Goal: Task Accomplishment & Management: Manage account settings

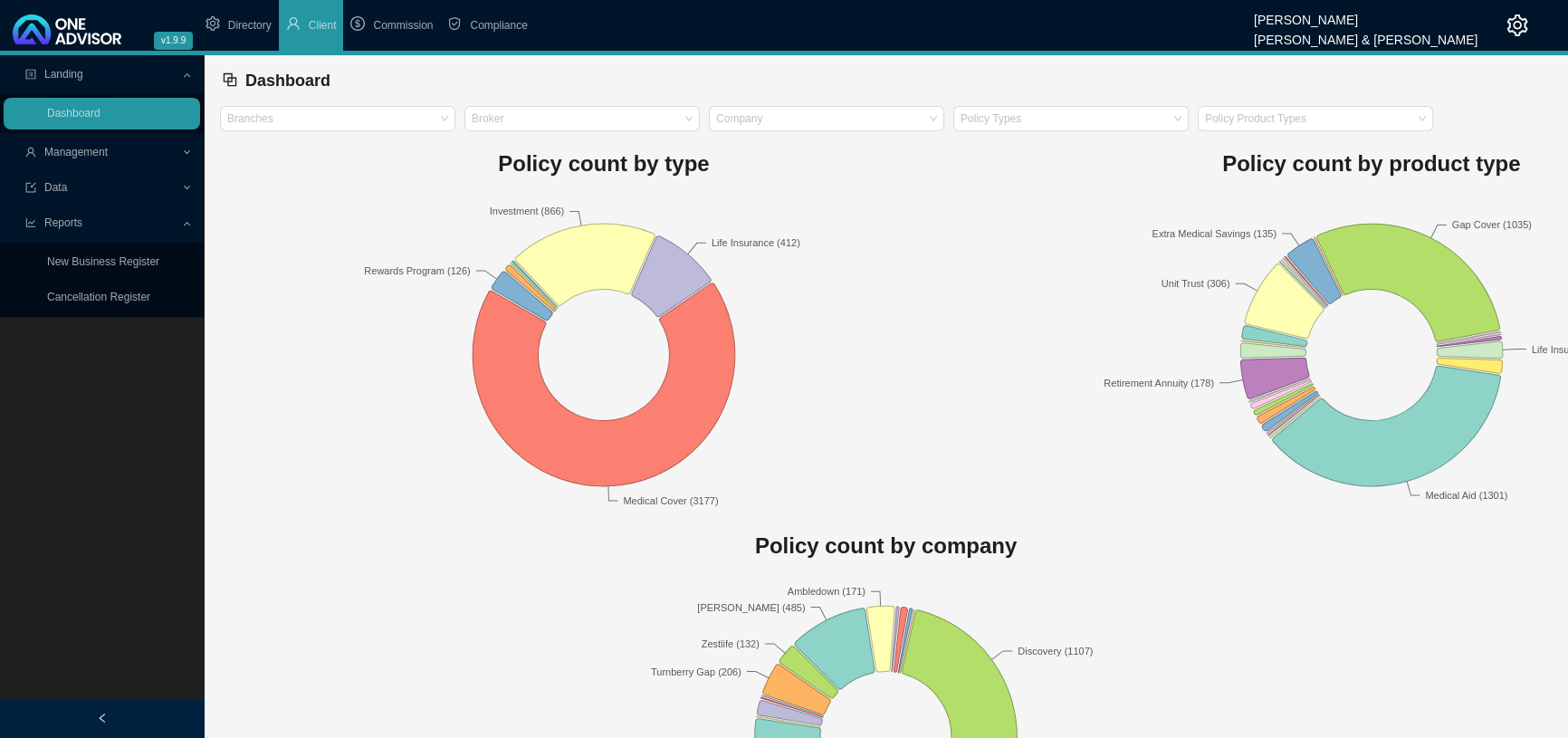
click at [98, 154] on span "Management" at bounding box center [76, 152] width 64 height 12
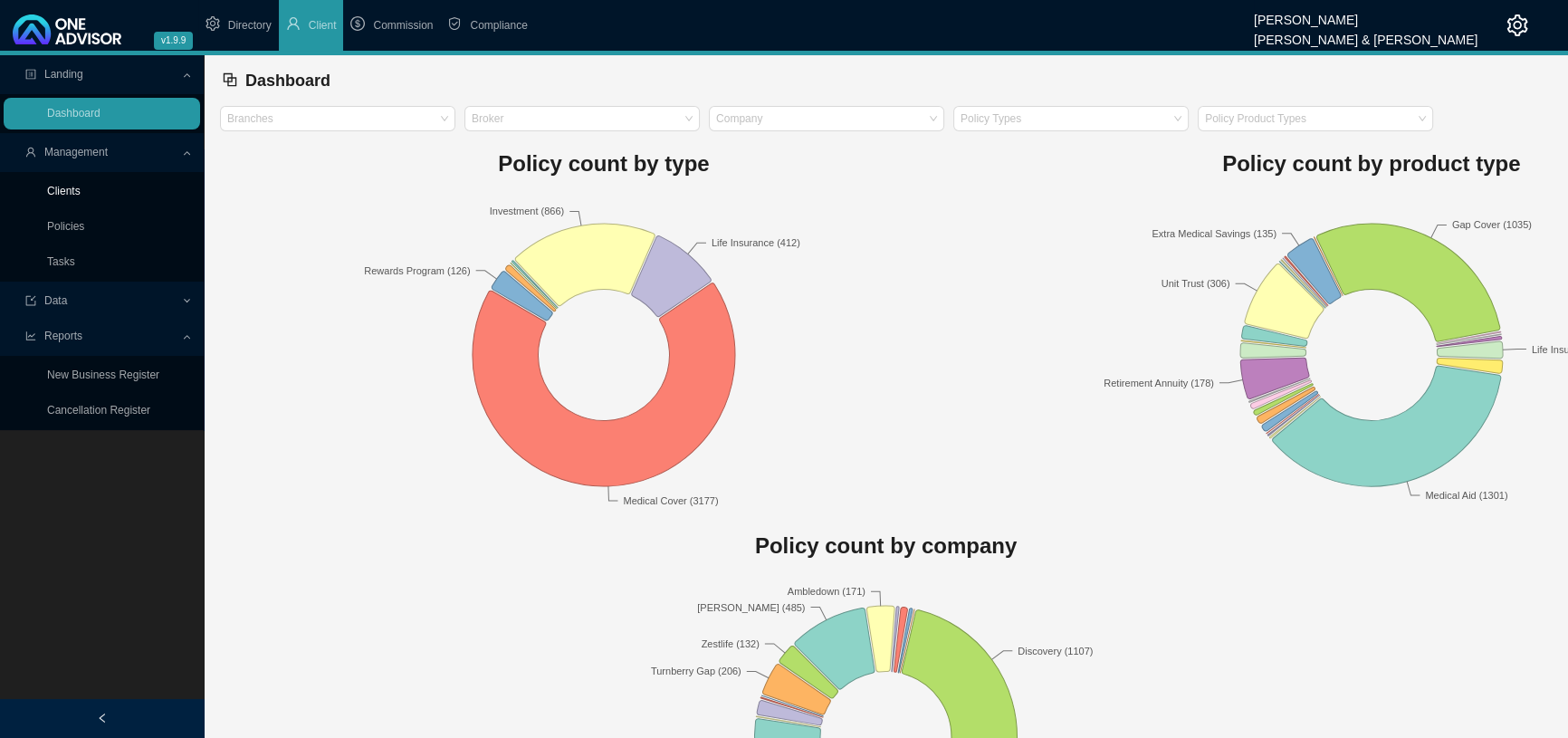
click at [69, 190] on link "Clients" at bounding box center [64, 191] width 33 height 12
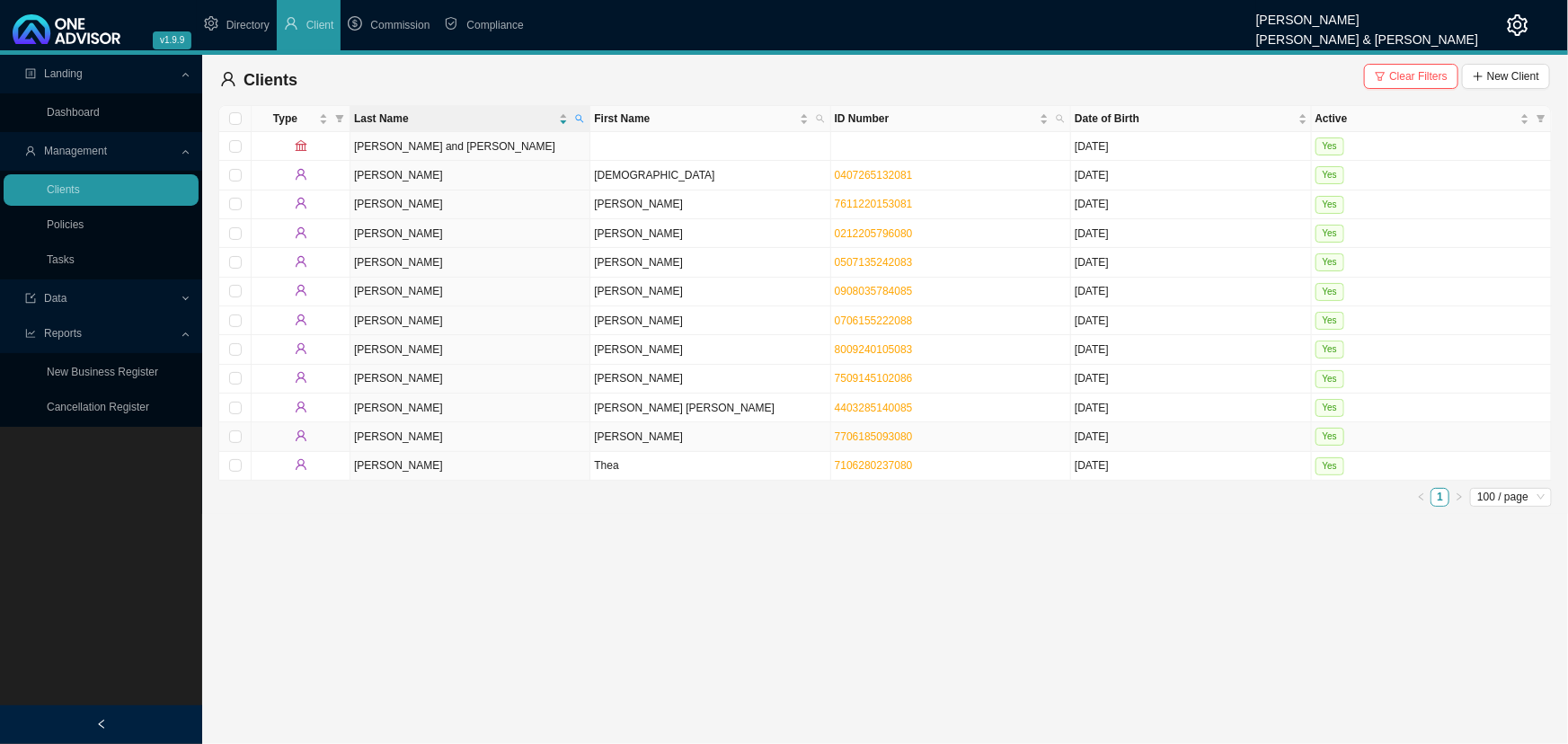
click at [639, 430] on td "[PERSON_NAME]" at bounding box center [710, 436] width 240 height 29
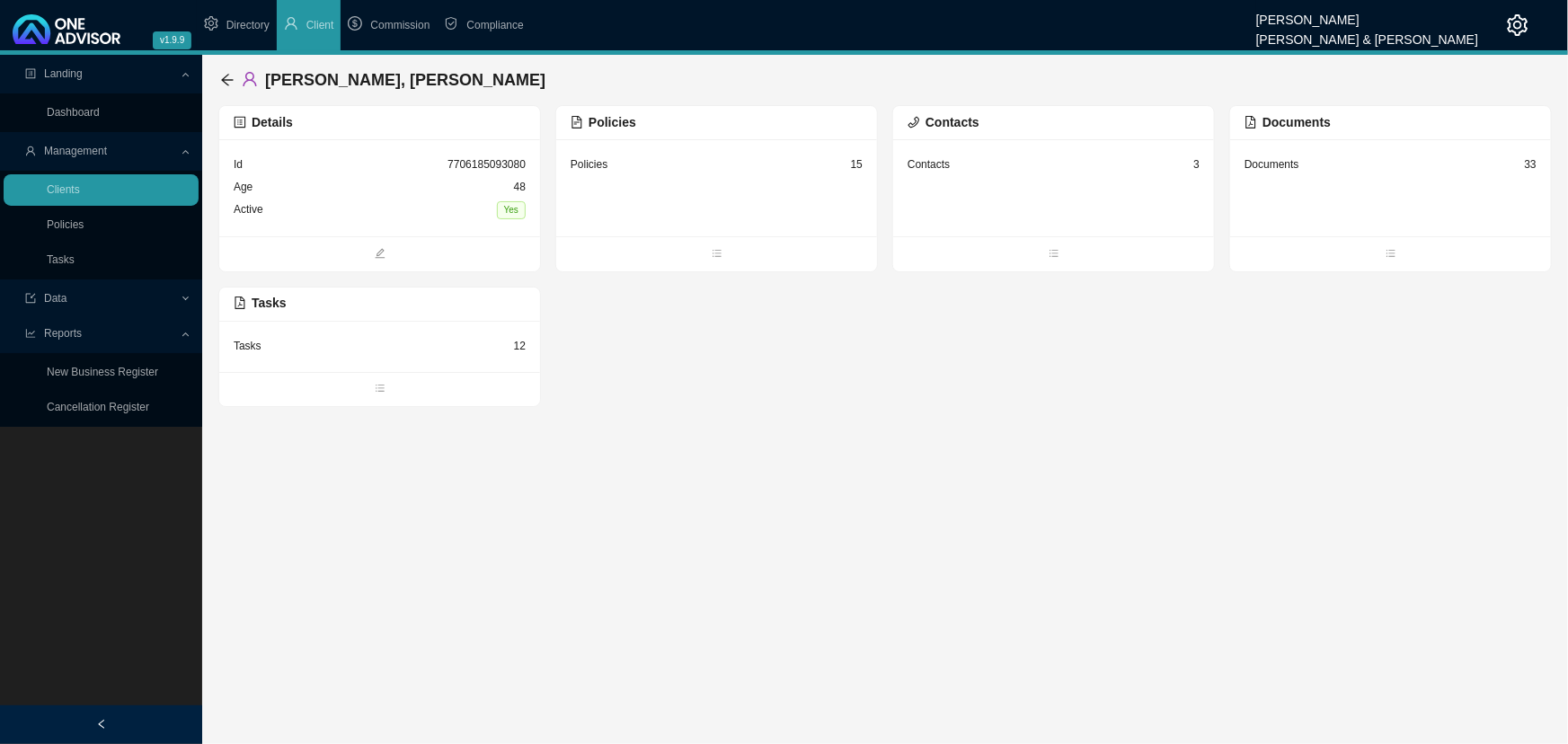
click at [394, 170] on div "Id 7706185093080" at bounding box center [379, 165] width 292 height 23
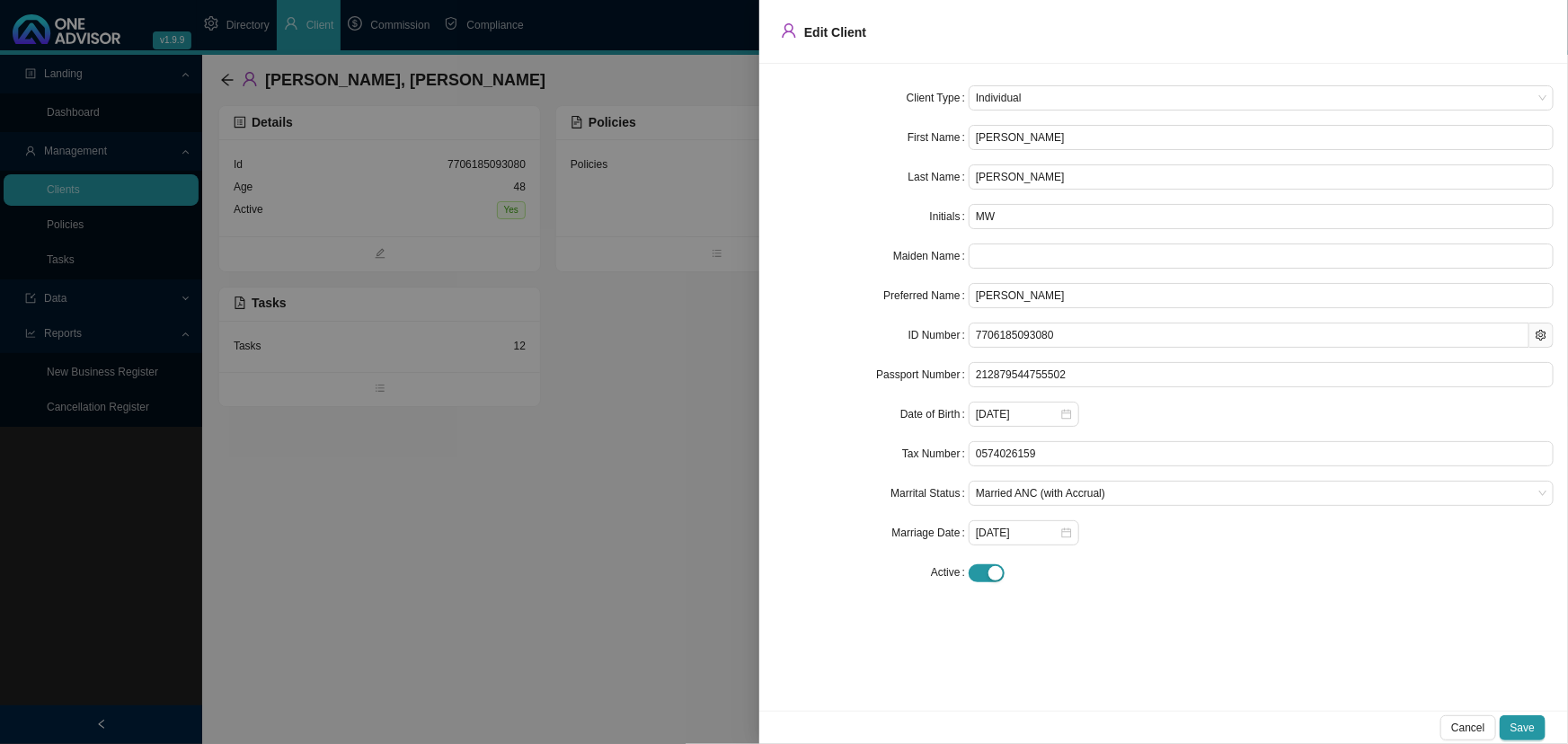
click at [503, 20] on div at bounding box center [784, 372] width 1568 height 744
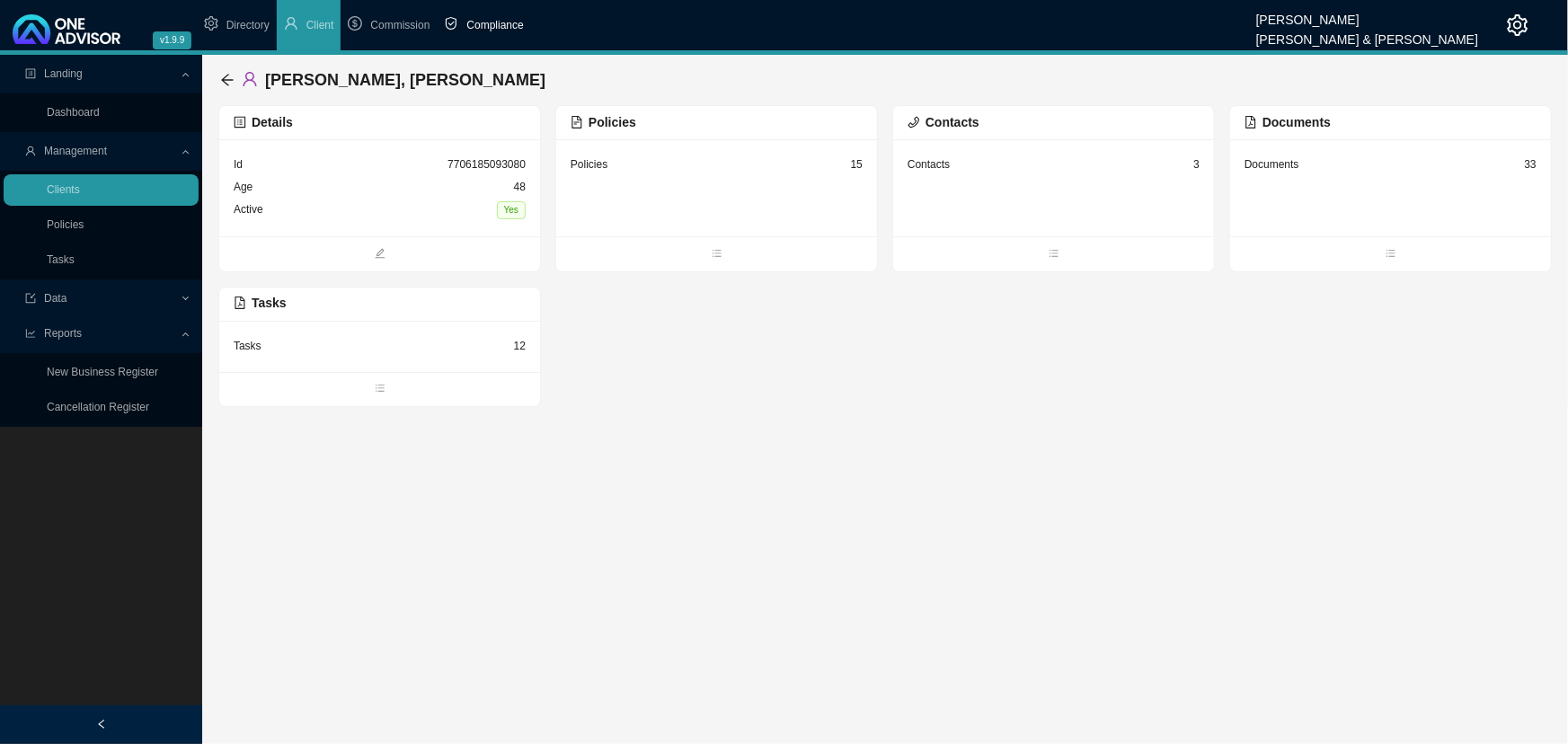
click at [503, 23] on span "Compliance" at bounding box center [495, 24] width 56 height 12
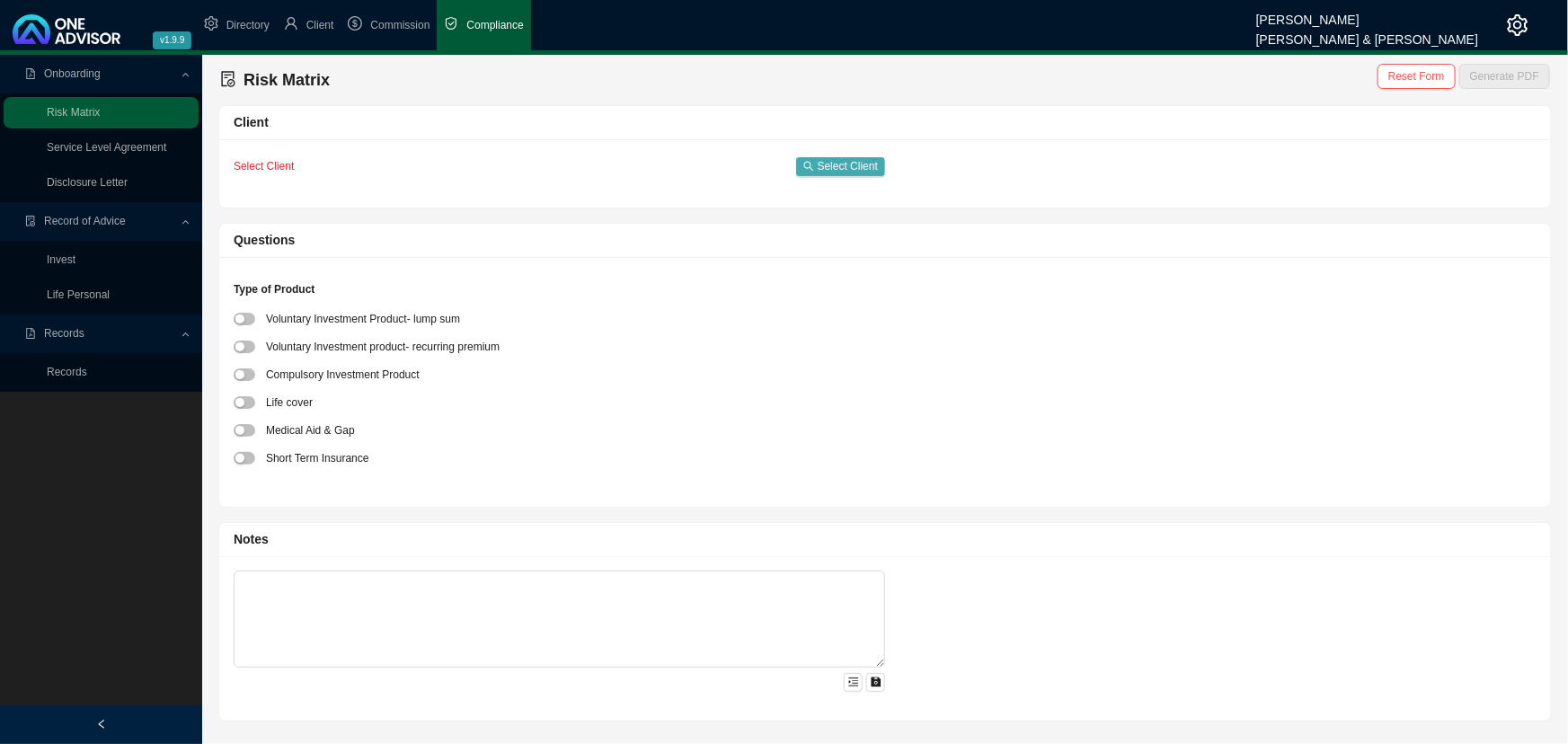
click at [856, 166] on span "Select Client" at bounding box center [848, 166] width 60 height 18
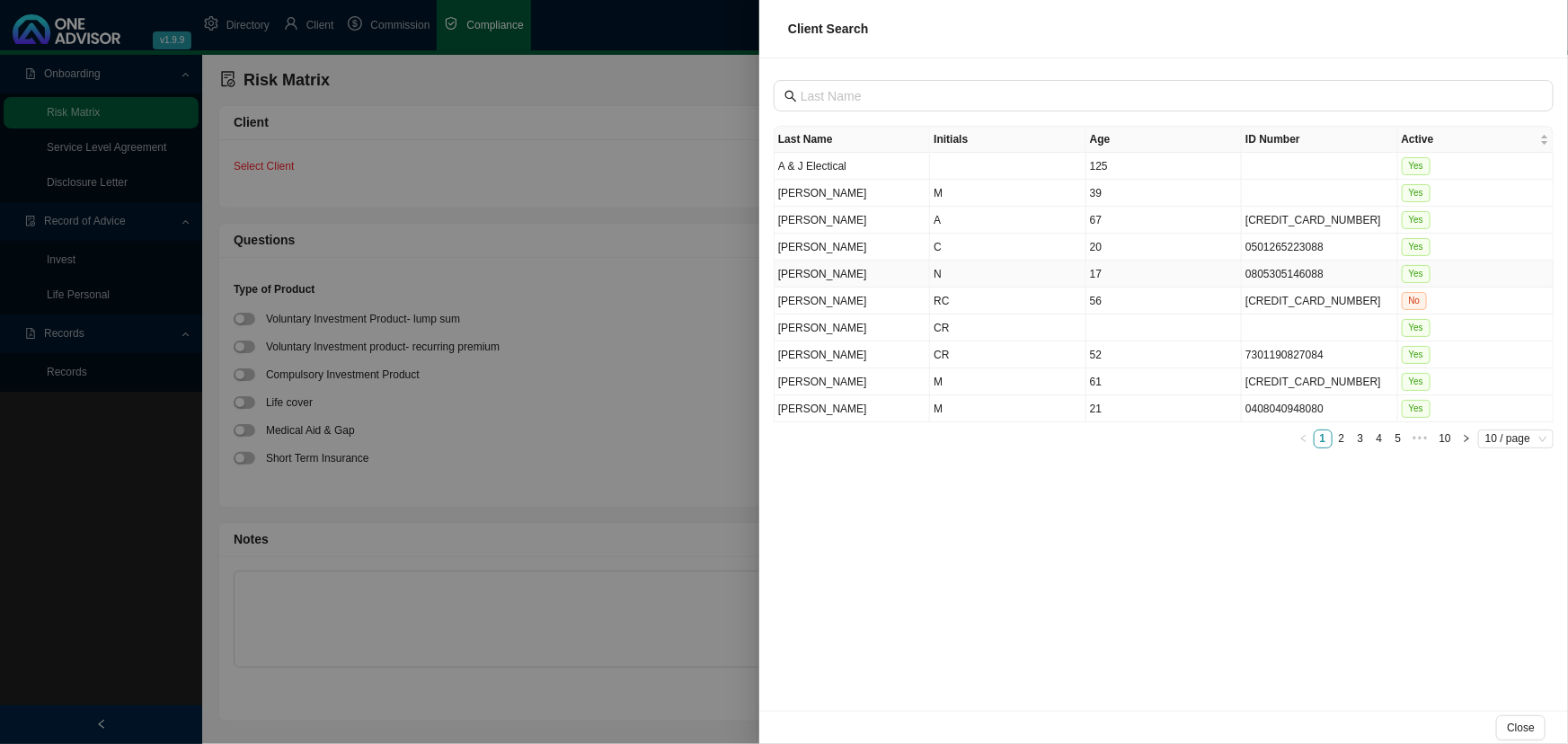
click at [844, 275] on td "[PERSON_NAME]" at bounding box center [852, 274] width 155 height 27
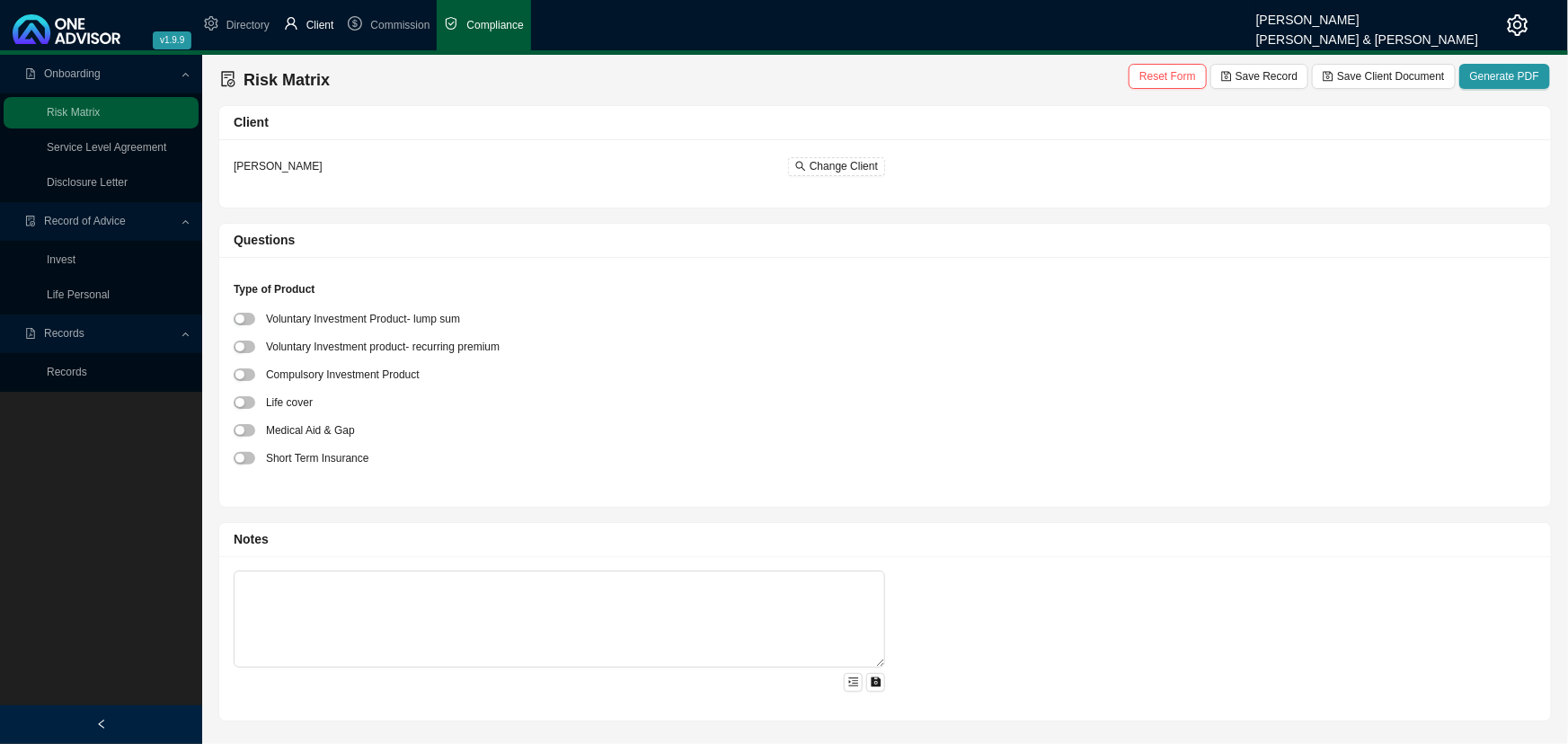
click at [315, 23] on span "Client" at bounding box center [321, 24] width 28 height 12
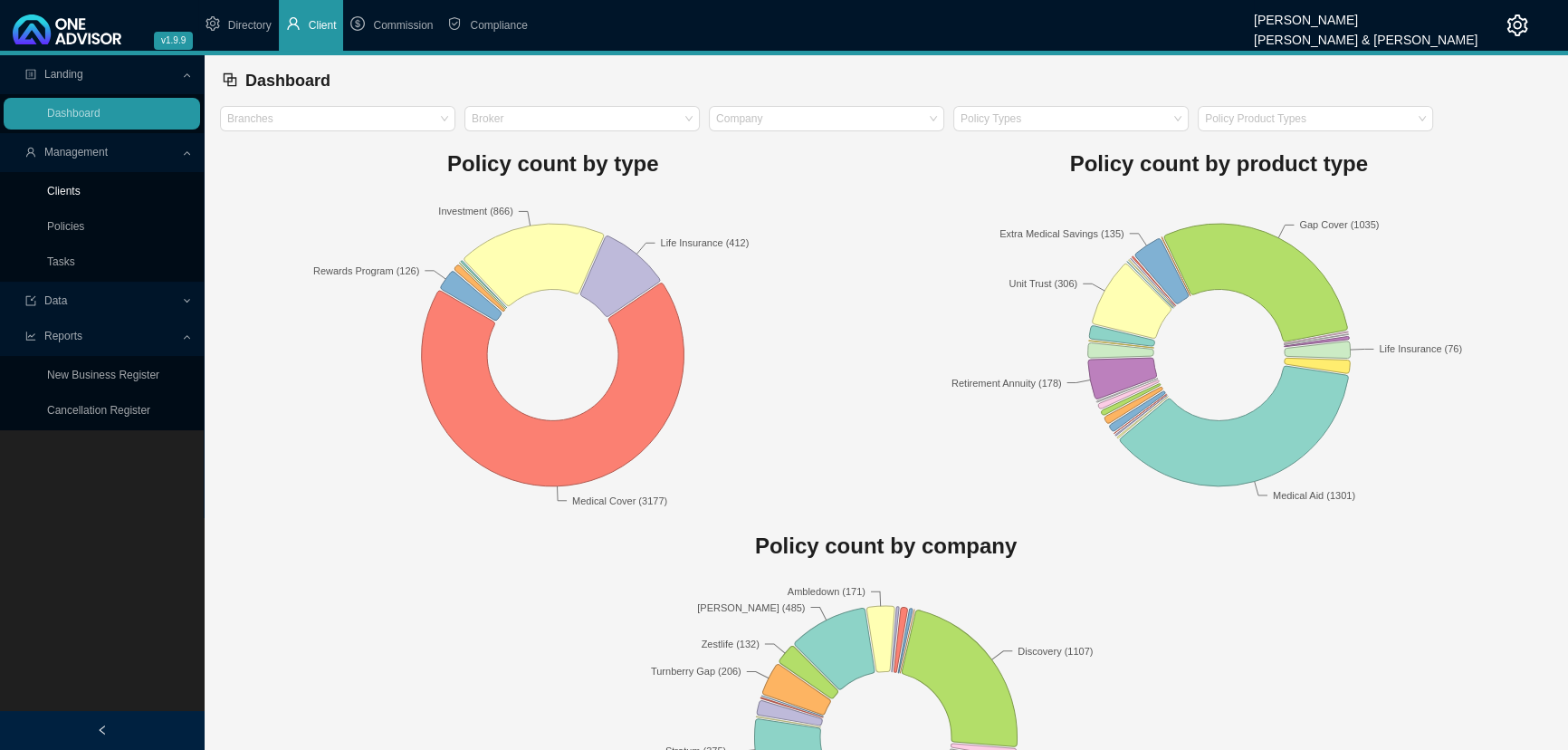
click at [64, 187] on link "Clients" at bounding box center [64, 191] width 33 height 12
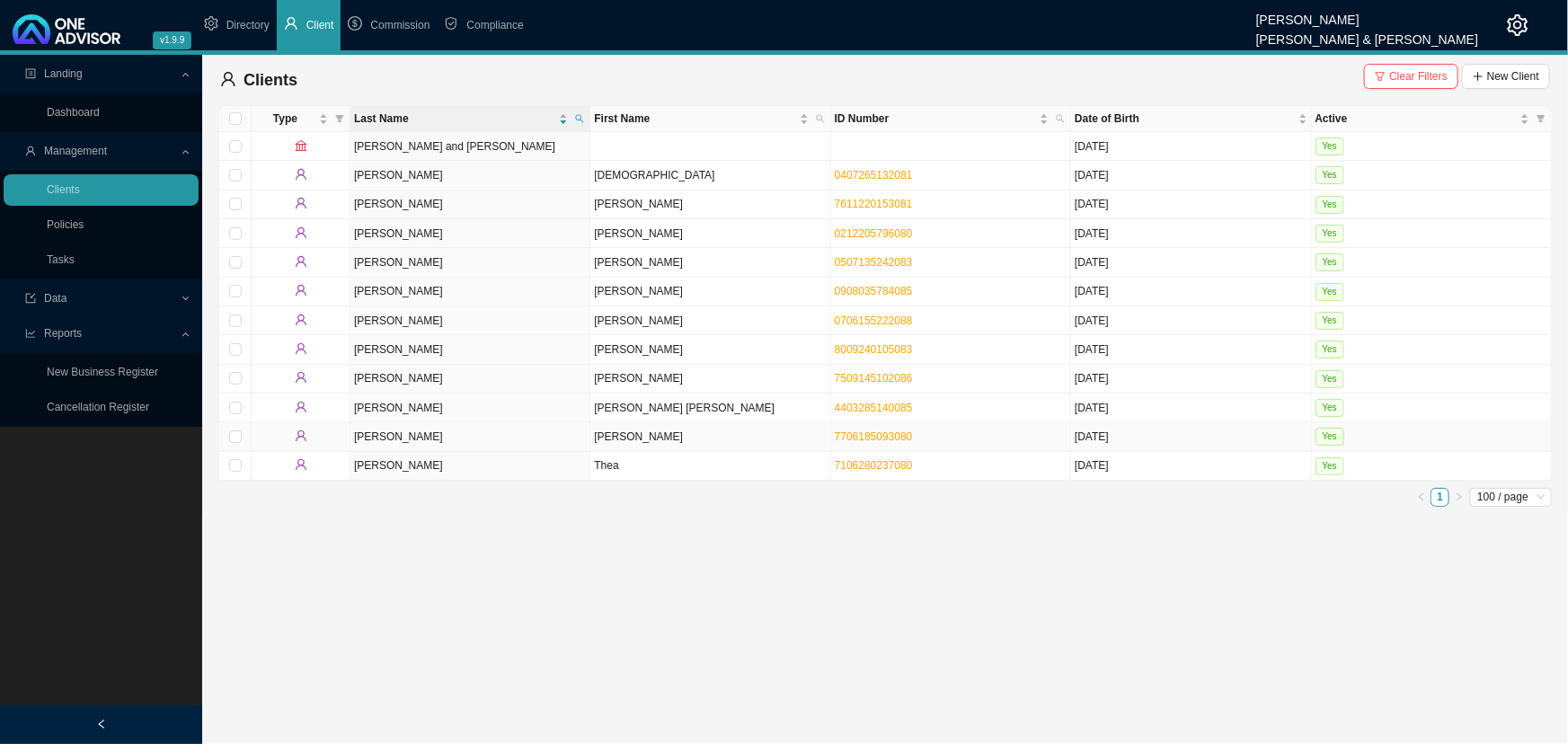
click at [532, 430] on td "[PERSON_NAME]" at bounding box center [470, 436] width 240 height 29
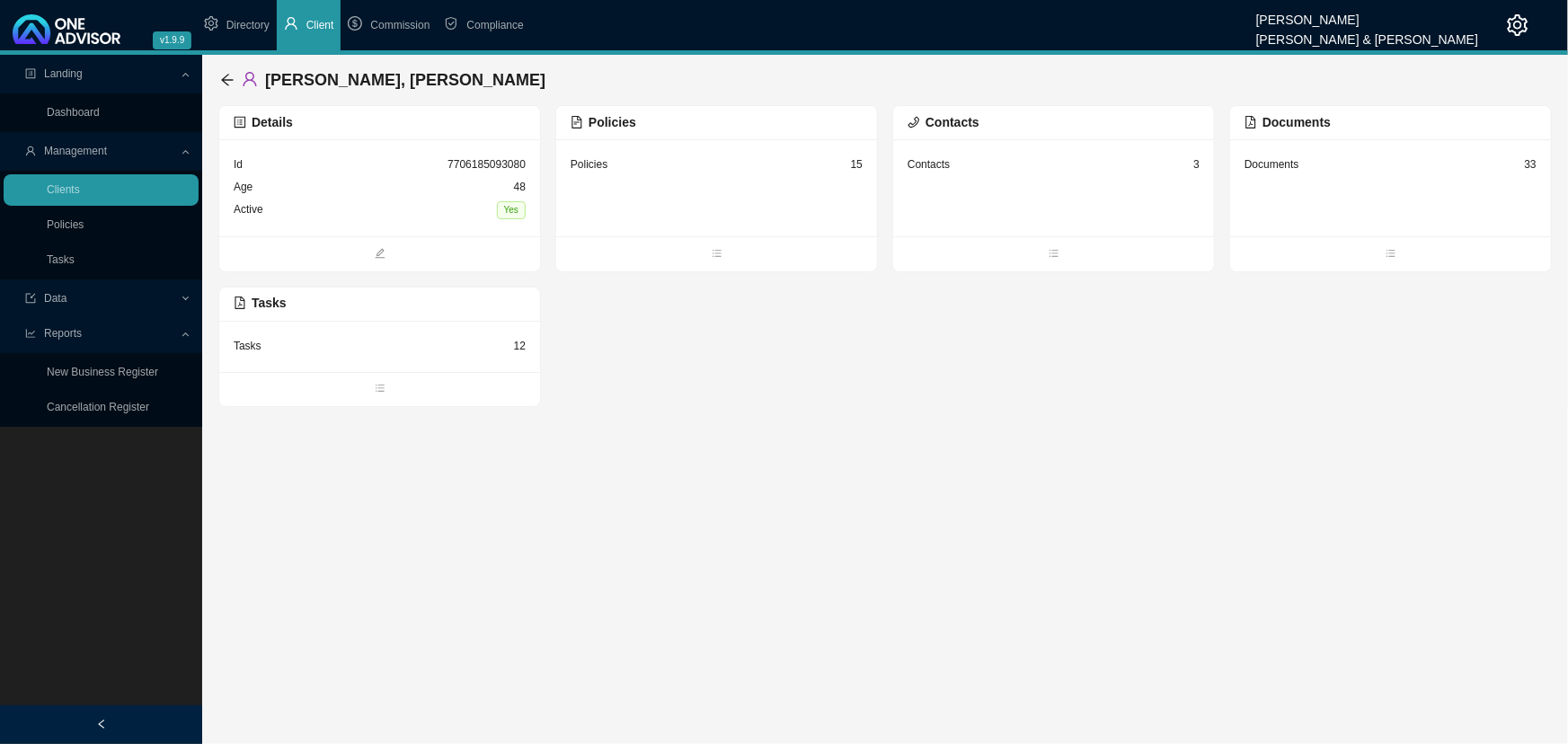
click at [360, 185] on div "Age [DEMOGRAPHIC_DATA]" at bounding box center [379, 187] width 292 height 23
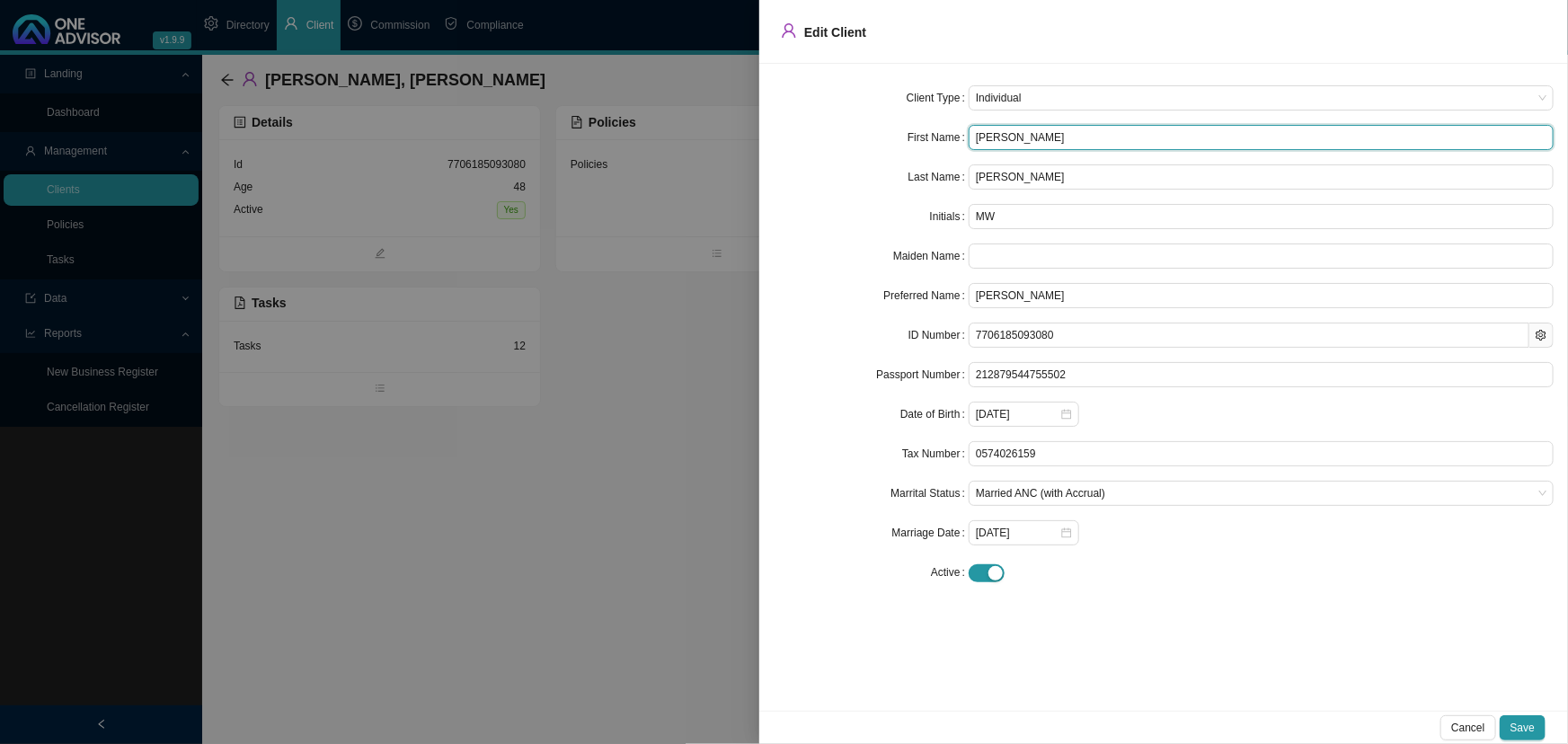
type input "[PERSON_NAME]"
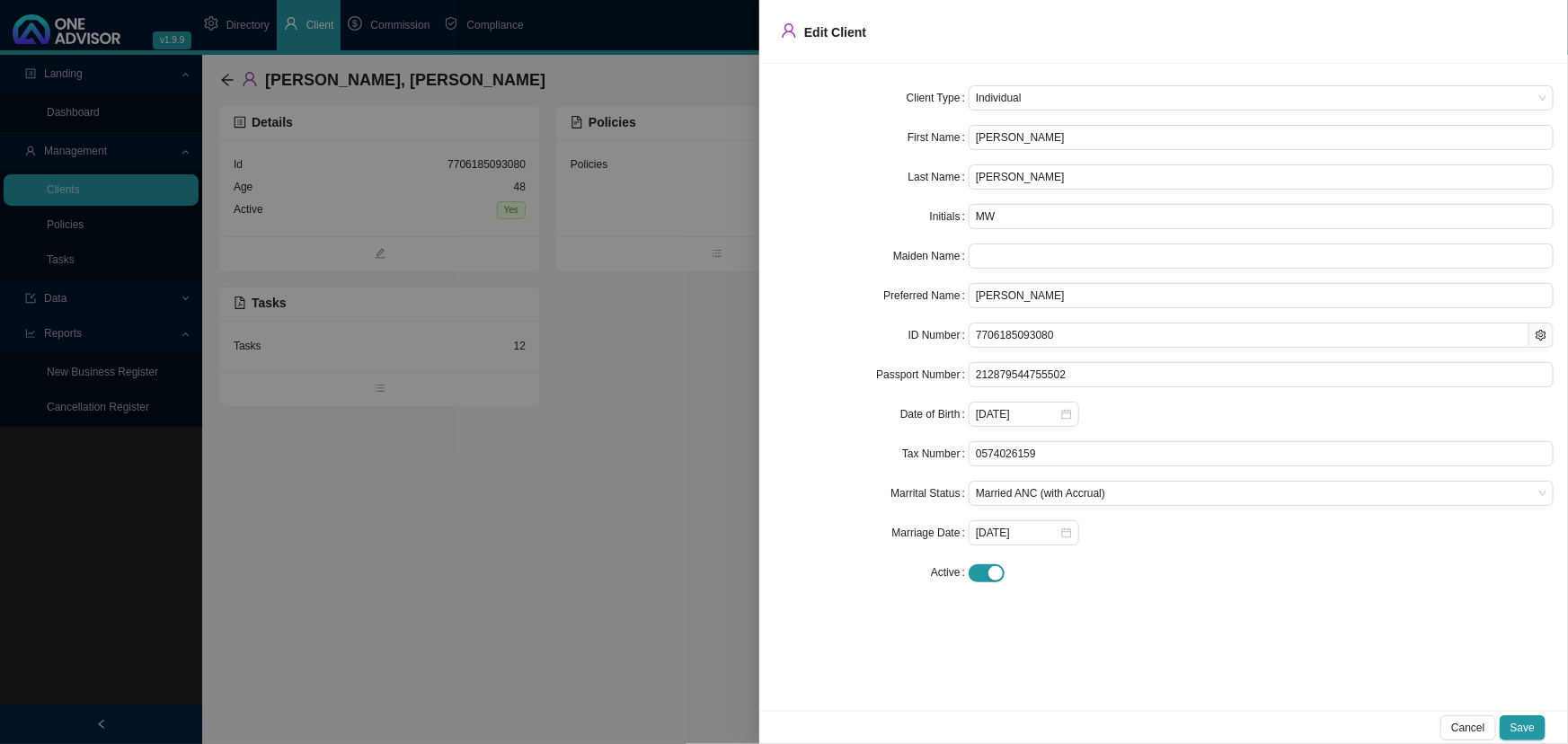
click at [836, 366] on div "Passport Number" at bounding box center [871, 374] width 195 height 25
click at [610, 327] on div at bounding box center [784, 372] width 1568 height 744
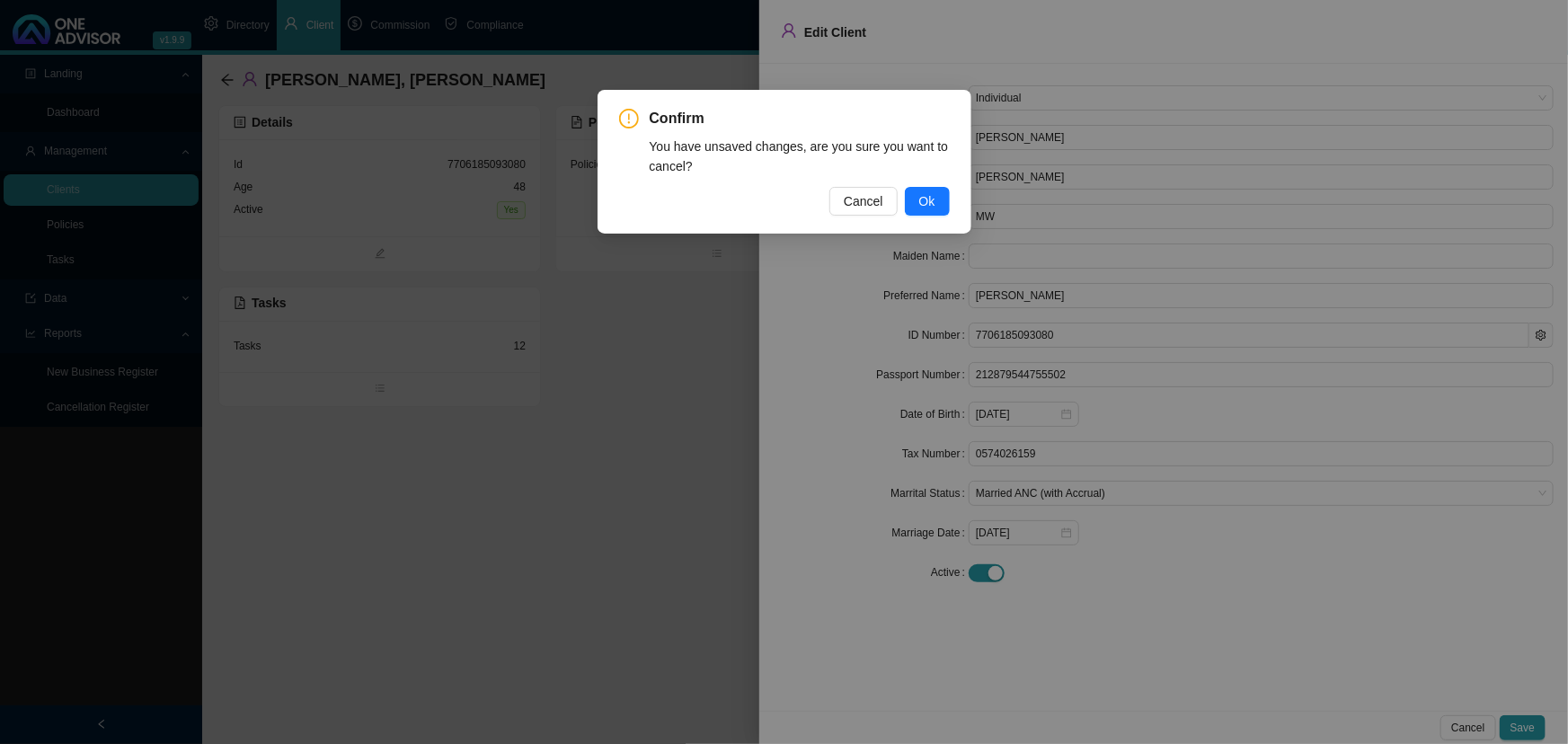
click at [928, 198] on span "Ok" at bounding box center [927, 200] width 16 height 20
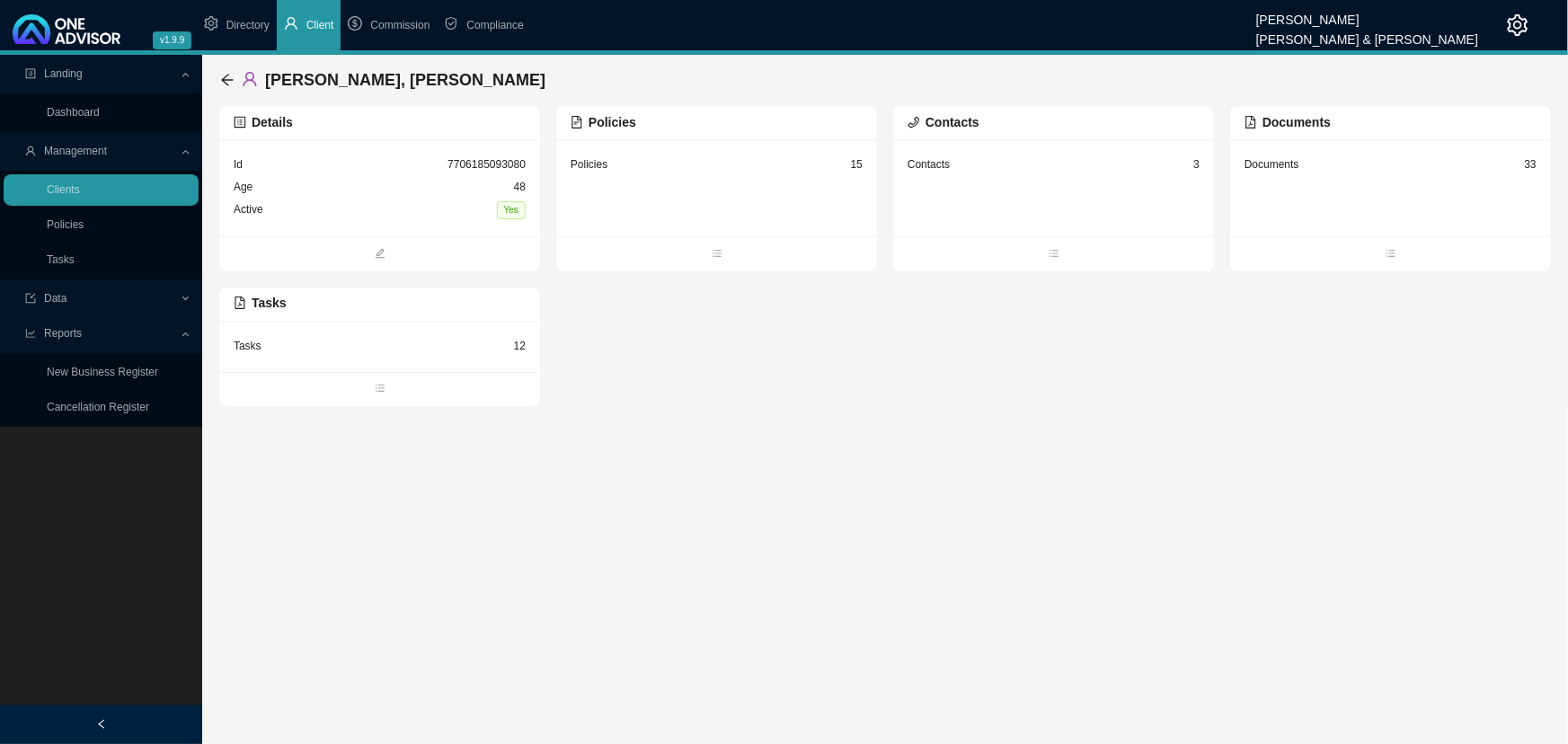
click at [1017, 191] on div "Contacts 3" at bounding box center [1053, 187] width 321 height 97
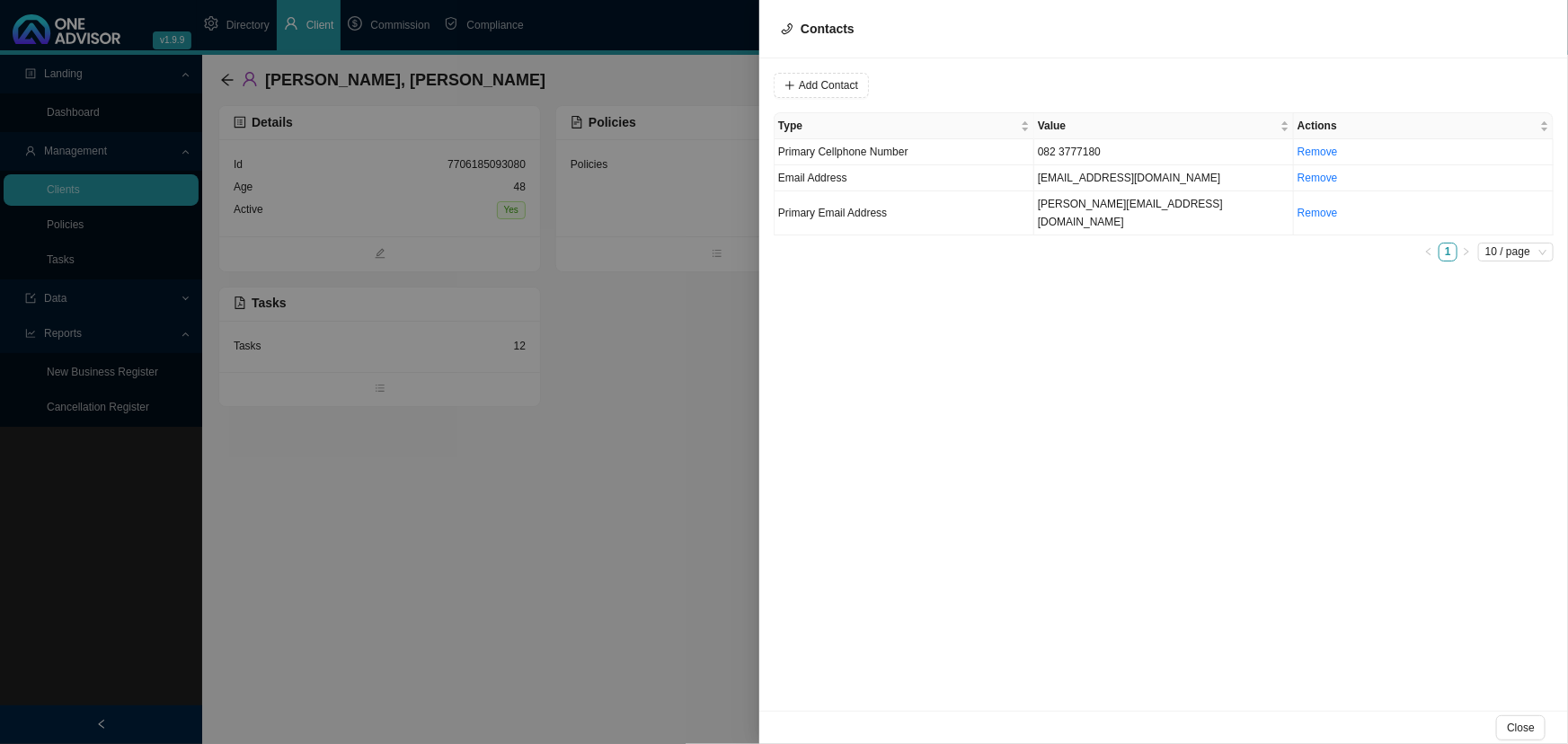
click at [680, 342] on div at bounding box center [784, 372] width 1568 height 744
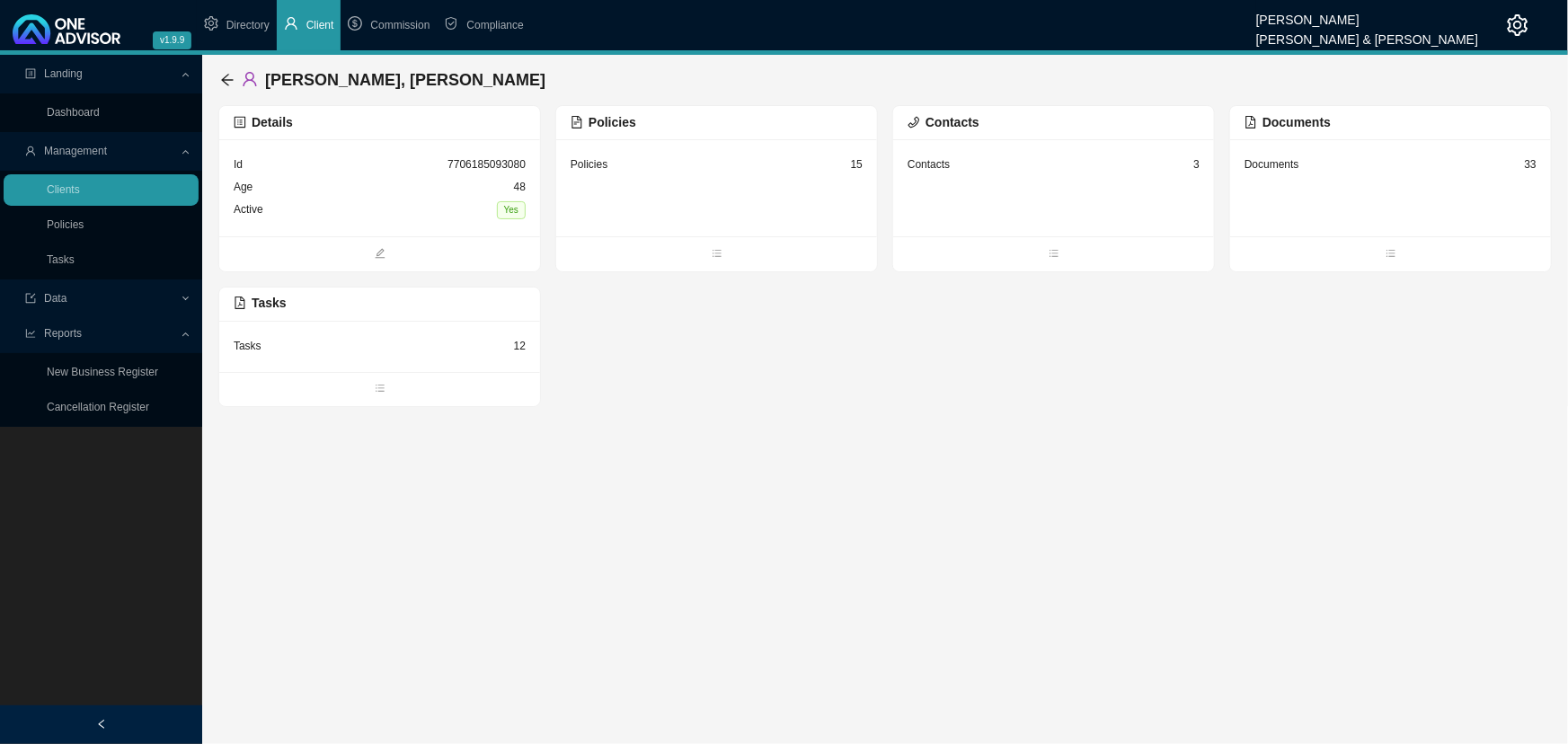
click at [1057, 207] on div "Contacts 3" at bounding box center [1053, 187] width 321 height 97
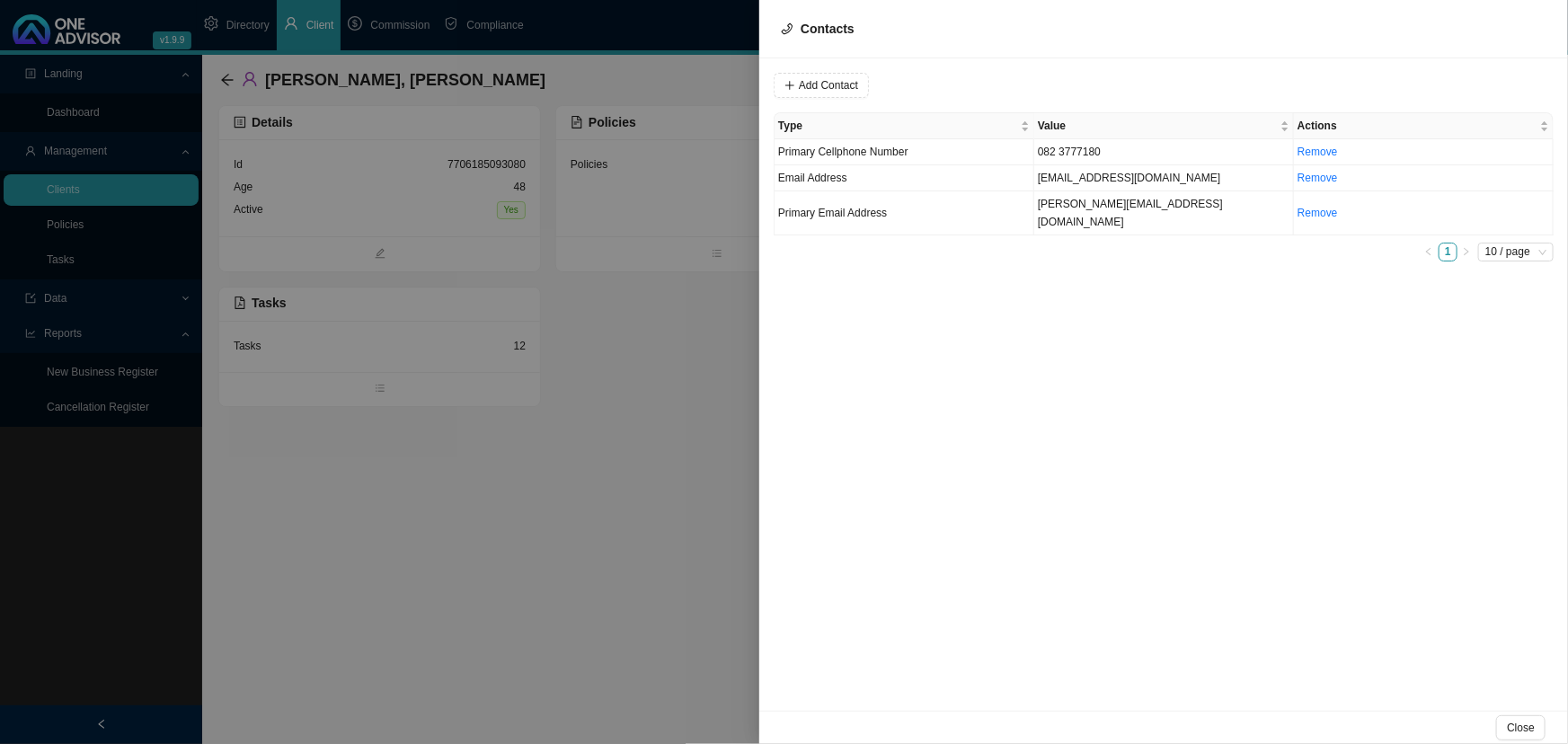
click at [375, 202] on div at bounding box center [784, 372] width 1568 height 744
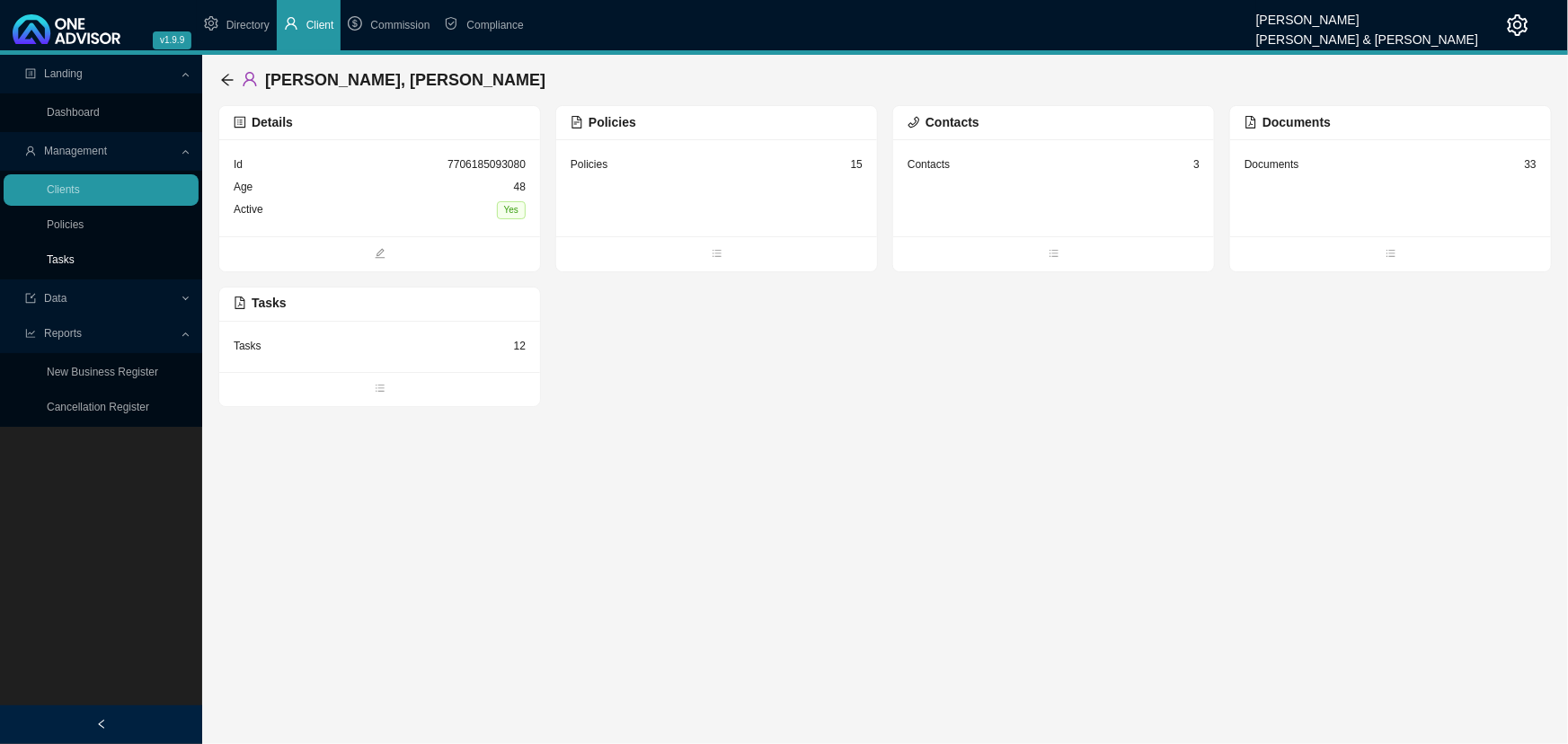
click at [61, 259] on link "Tasks" at bounding box center [61, 259] width 28 height 12
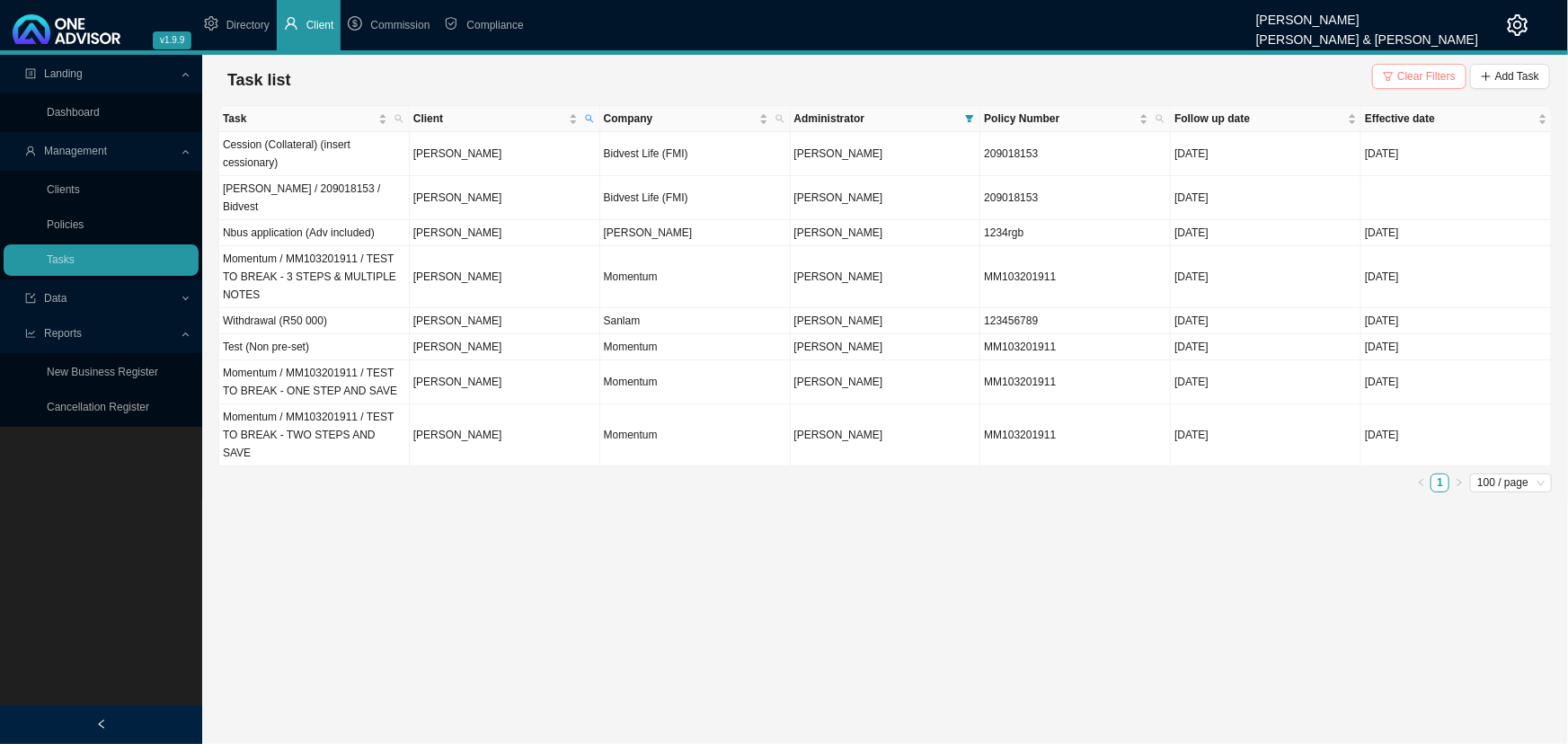
click at [1416, 80] on span "Clear Filters" at bounding box center [1427, 76] width 58 height 18
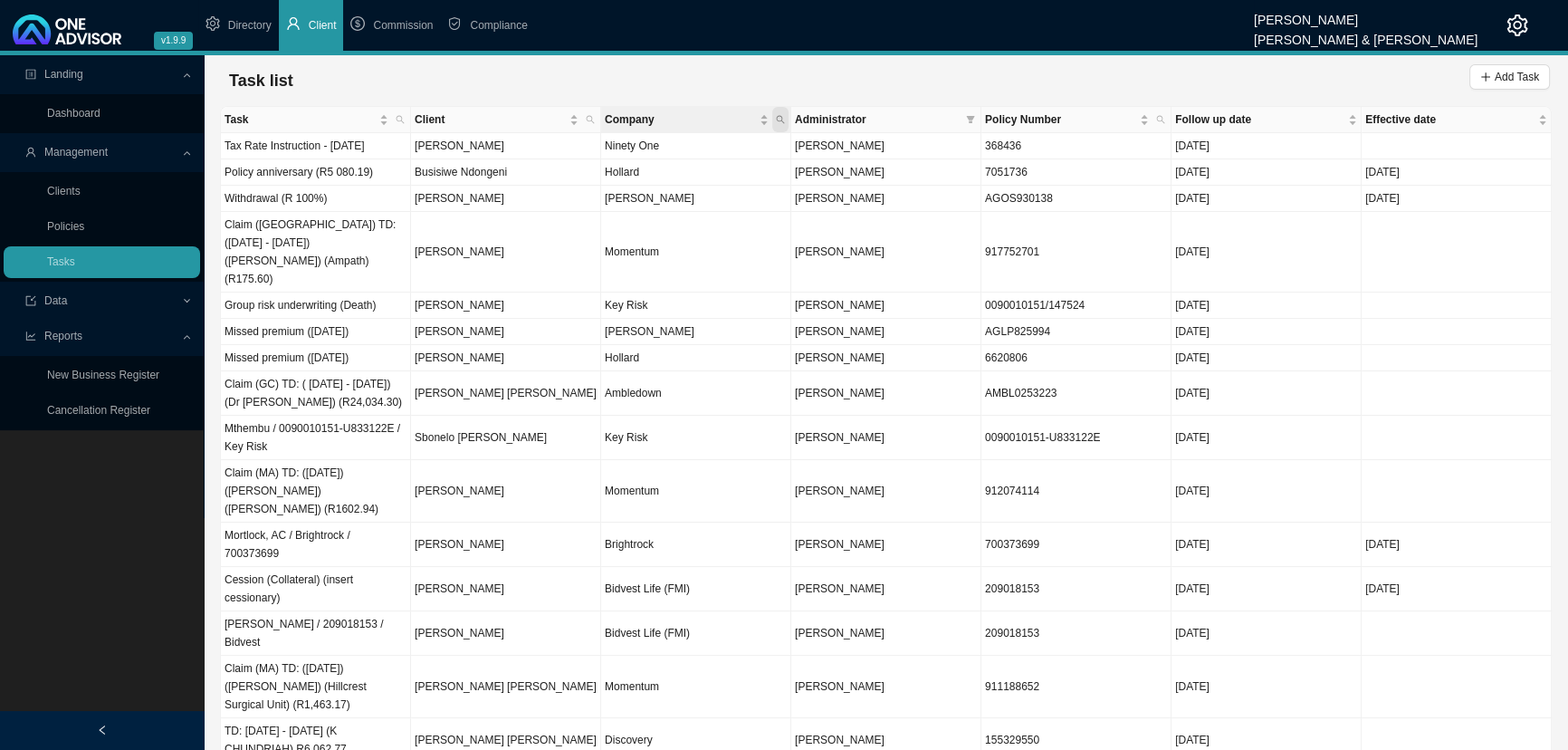
click at [775, 115] on icon "search" at bounding box center [780, 119] width 9 height 9
click at [972, 117] on icon "filter" at bounding box center [971, 119] width 9 height 8
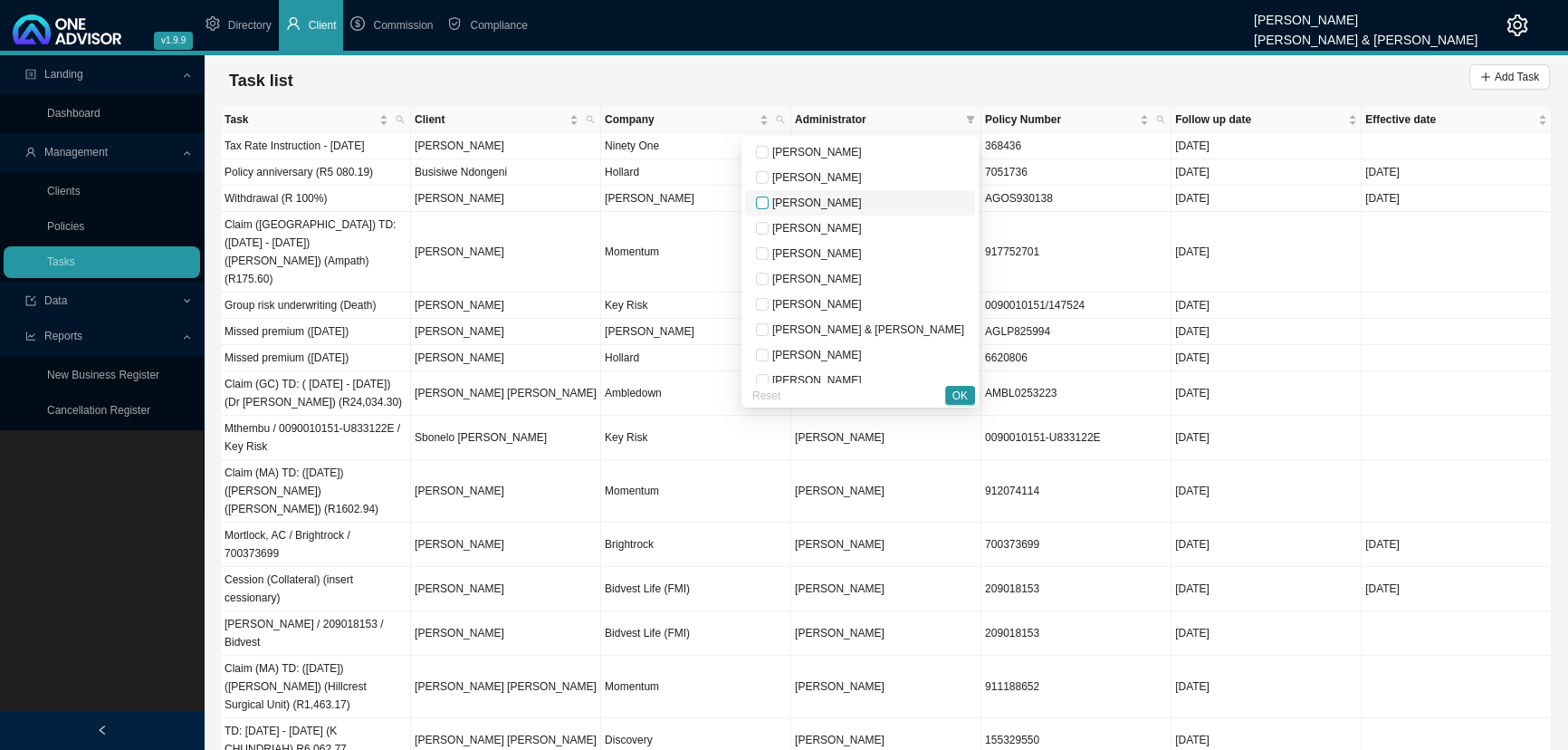
click at [769, 202] on input "checkbox" at bounding box center [761, 202] width 12 height 12
checkbox input "true"
click at [959, 393] on span "OK" at bounding box center [959, 395] width 15 height 18
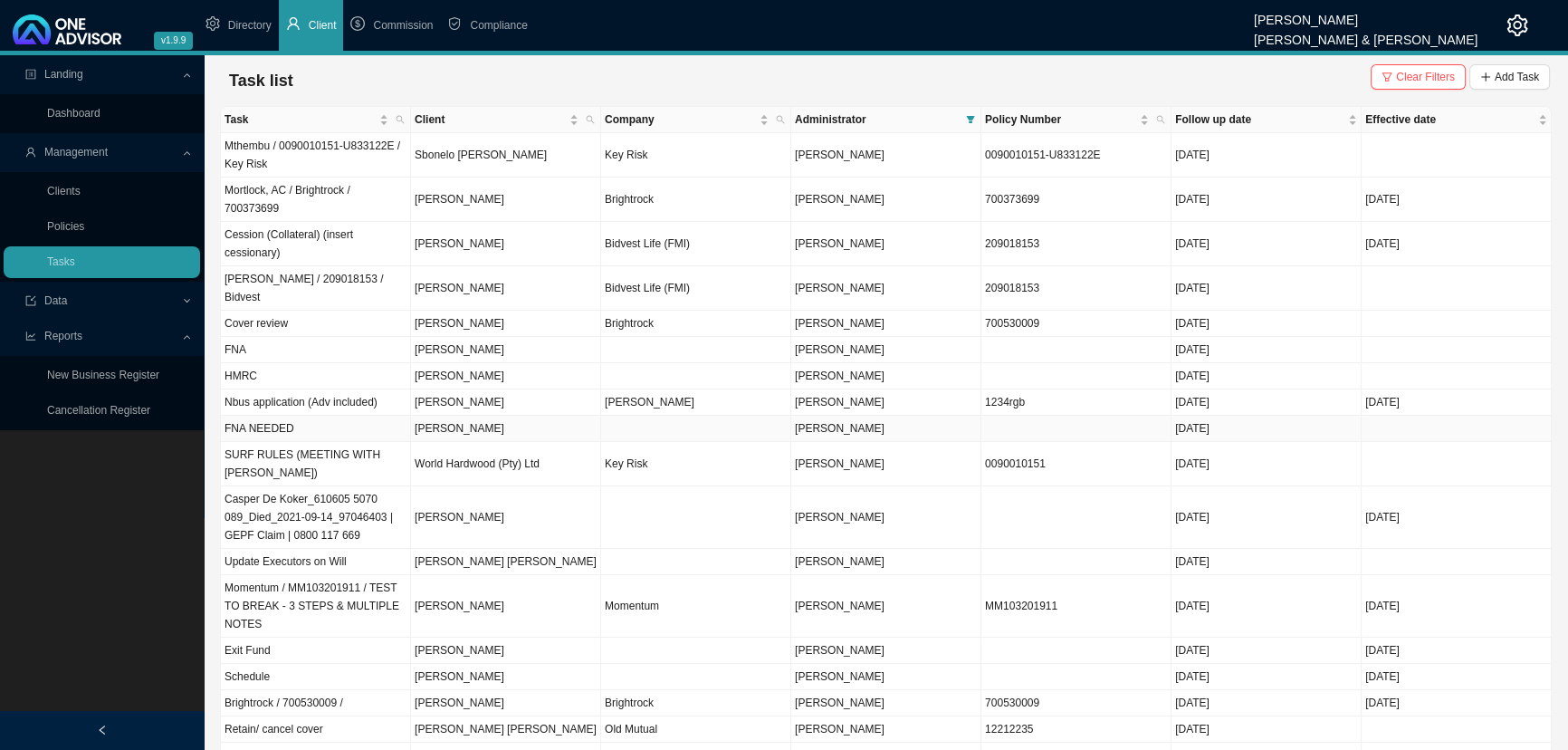
click at [660, 415] on td at bounding box center [696, 429] width 190 height 27
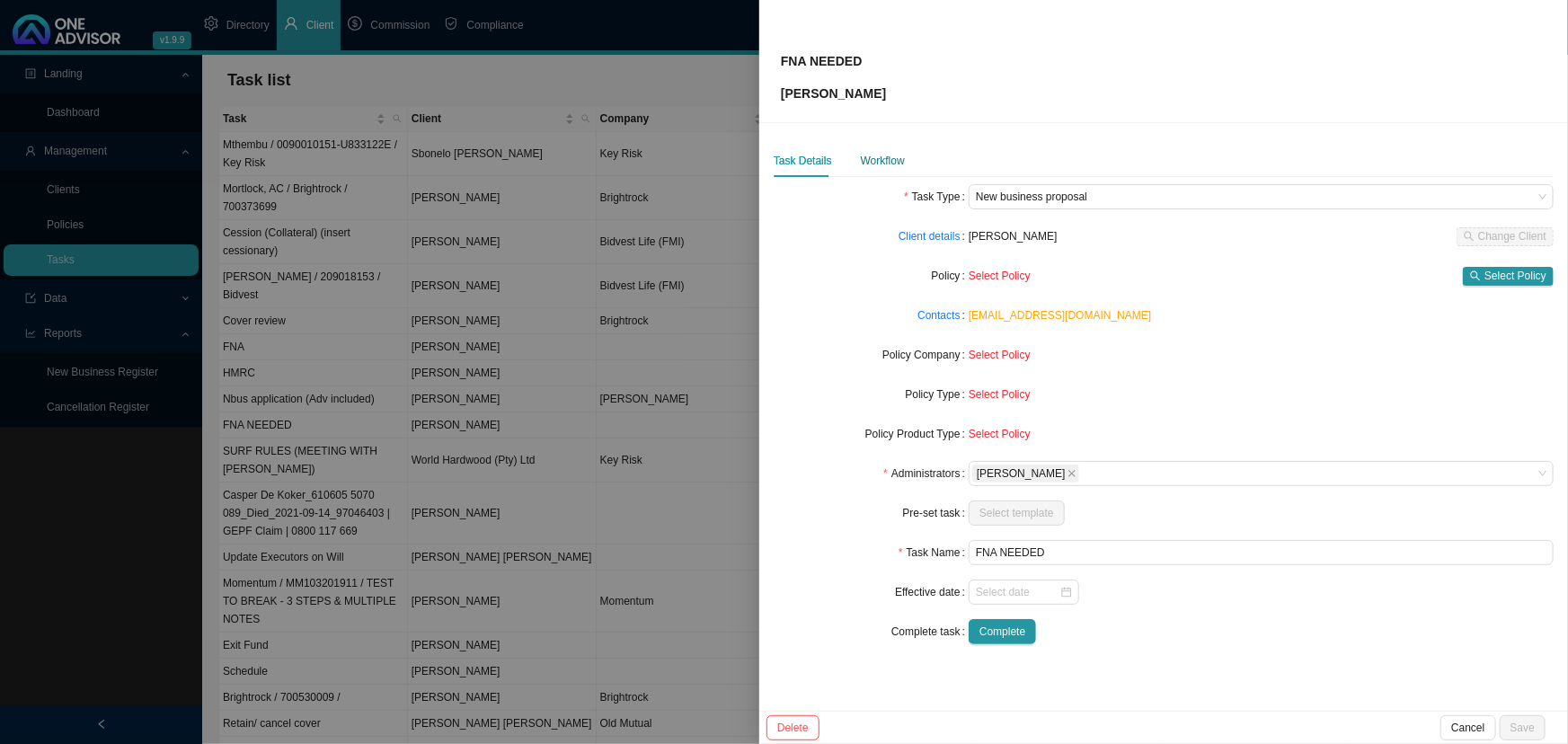
click at [879, 159] on div "Workflow" at bounding box center [883, 160] width 44 height 18
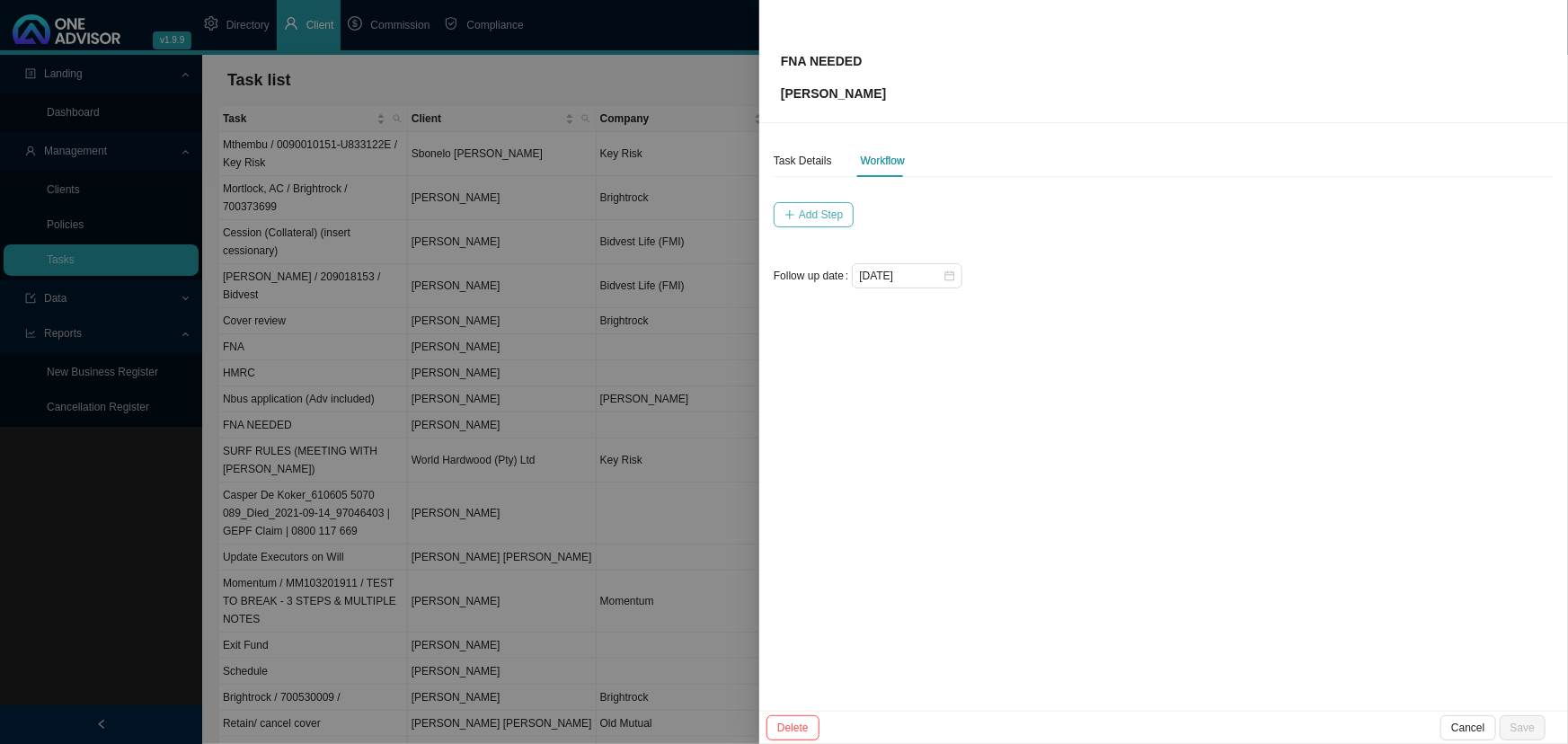
click at [808, 206] on span "Add Step" at bounding box center [821, 214] width 44 height 18
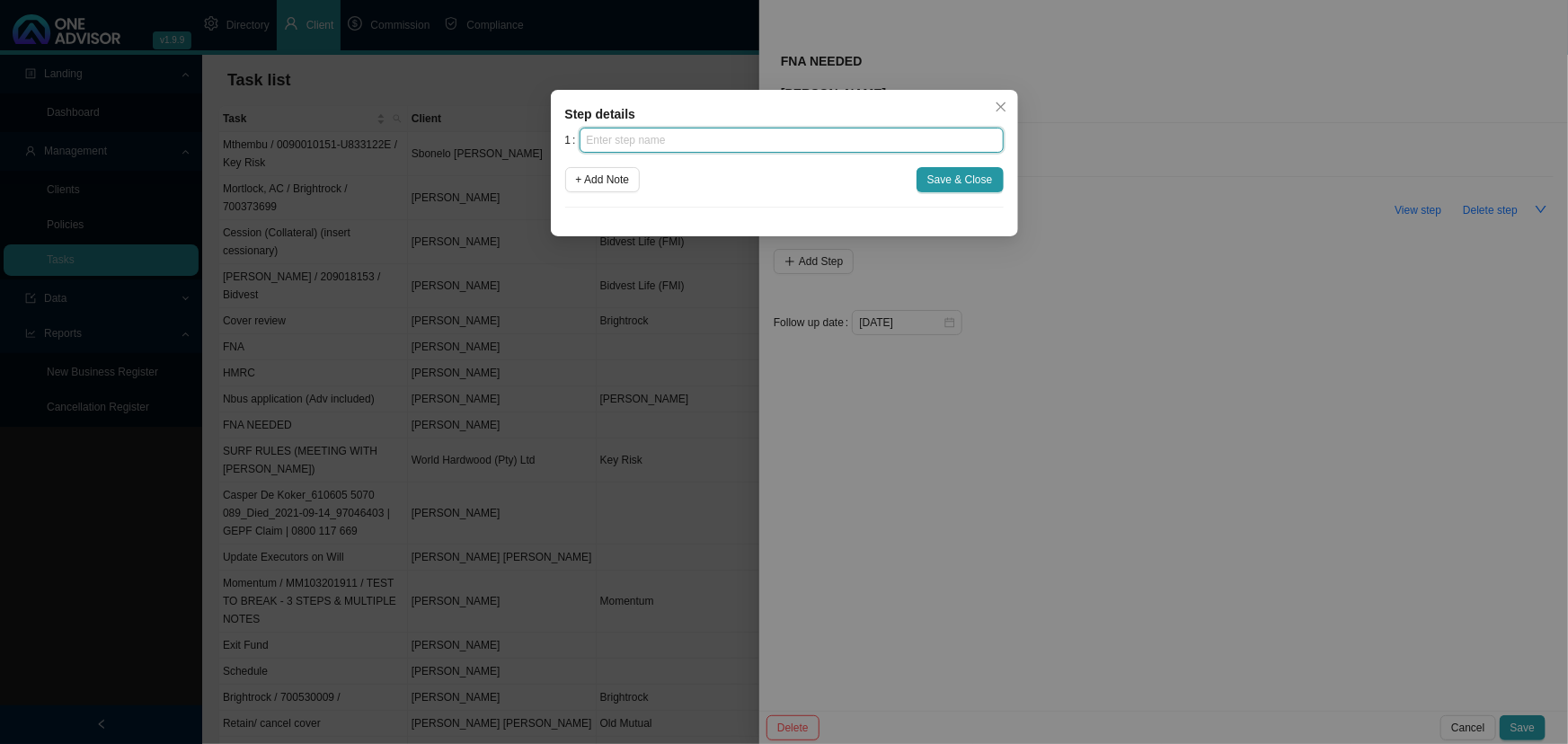
click at [652, 130] on input "text" at bounding box center [792, 140] width 424 height 25
type input "step 1"
click at [598, 178] on span "+ Add Note" at bounding box center [602, 179] width 54 height 18
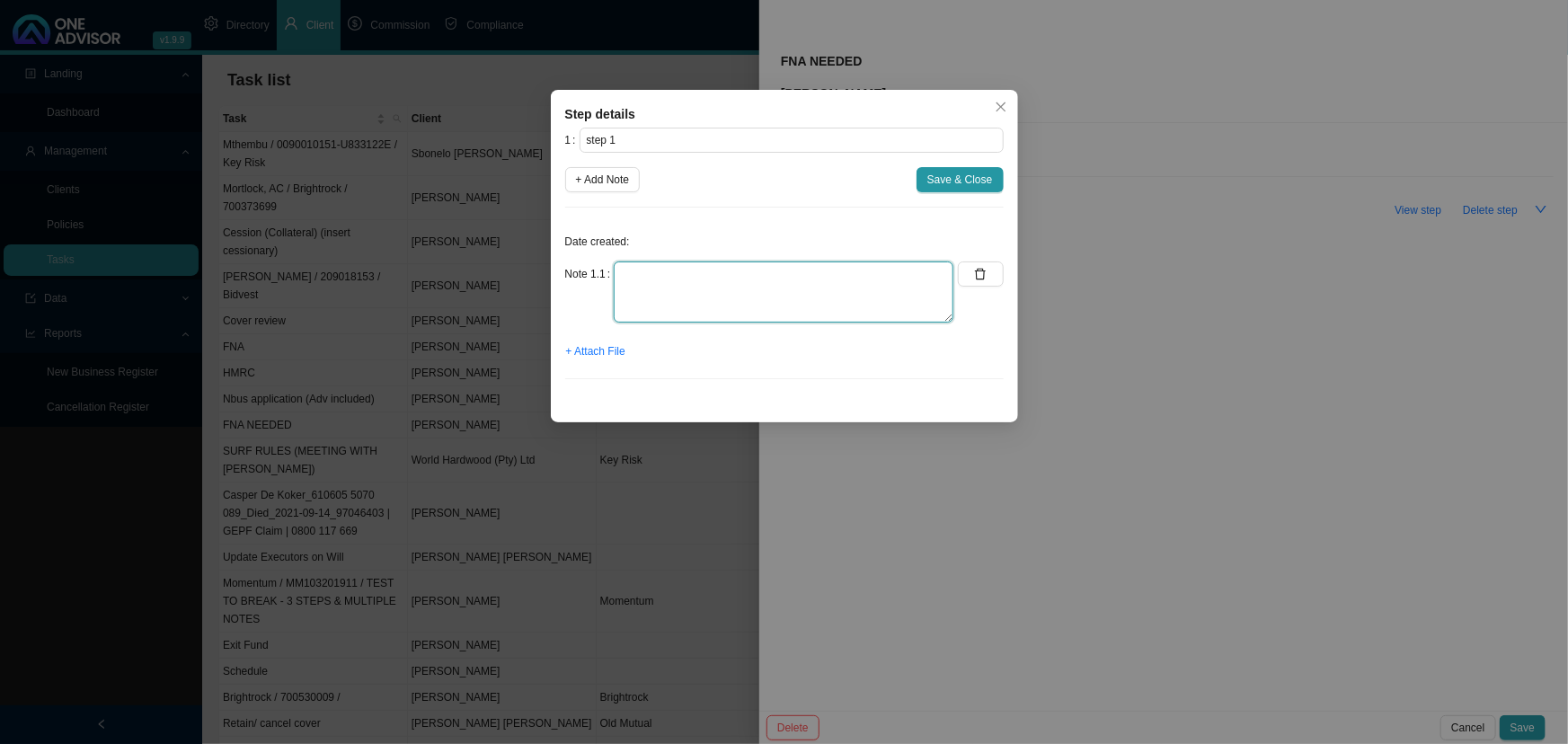
click at [639, 277] on textarea at bounding box center [783, 292] width 340 height 61
type textarea "file 1"
click at [597, 350] on span "+ Attach File" at bounding box center [595, 351] width 59 height 18
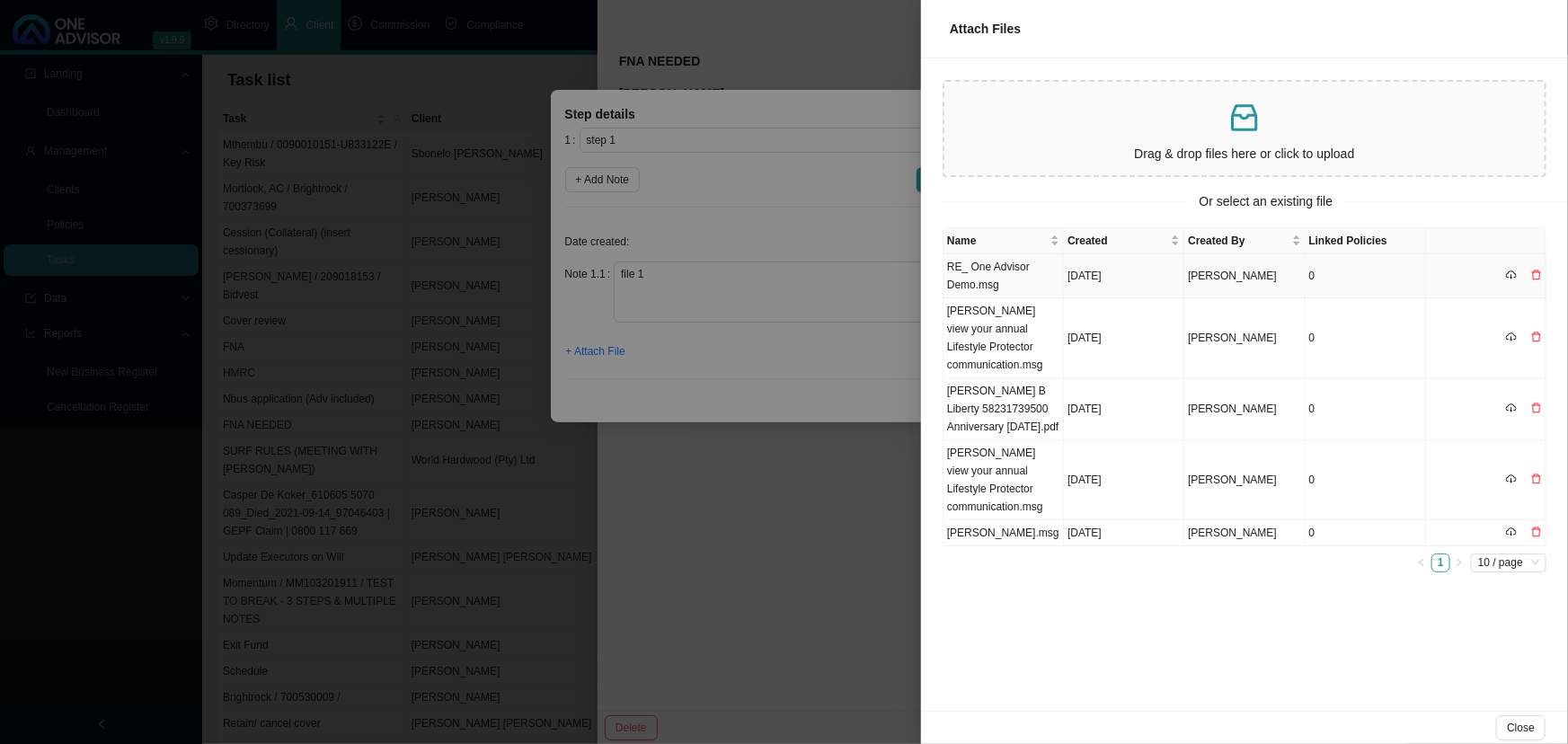
click at [1066, 272] on td "[DATE]" at bounding box center [1124, 276] width 120 height 44
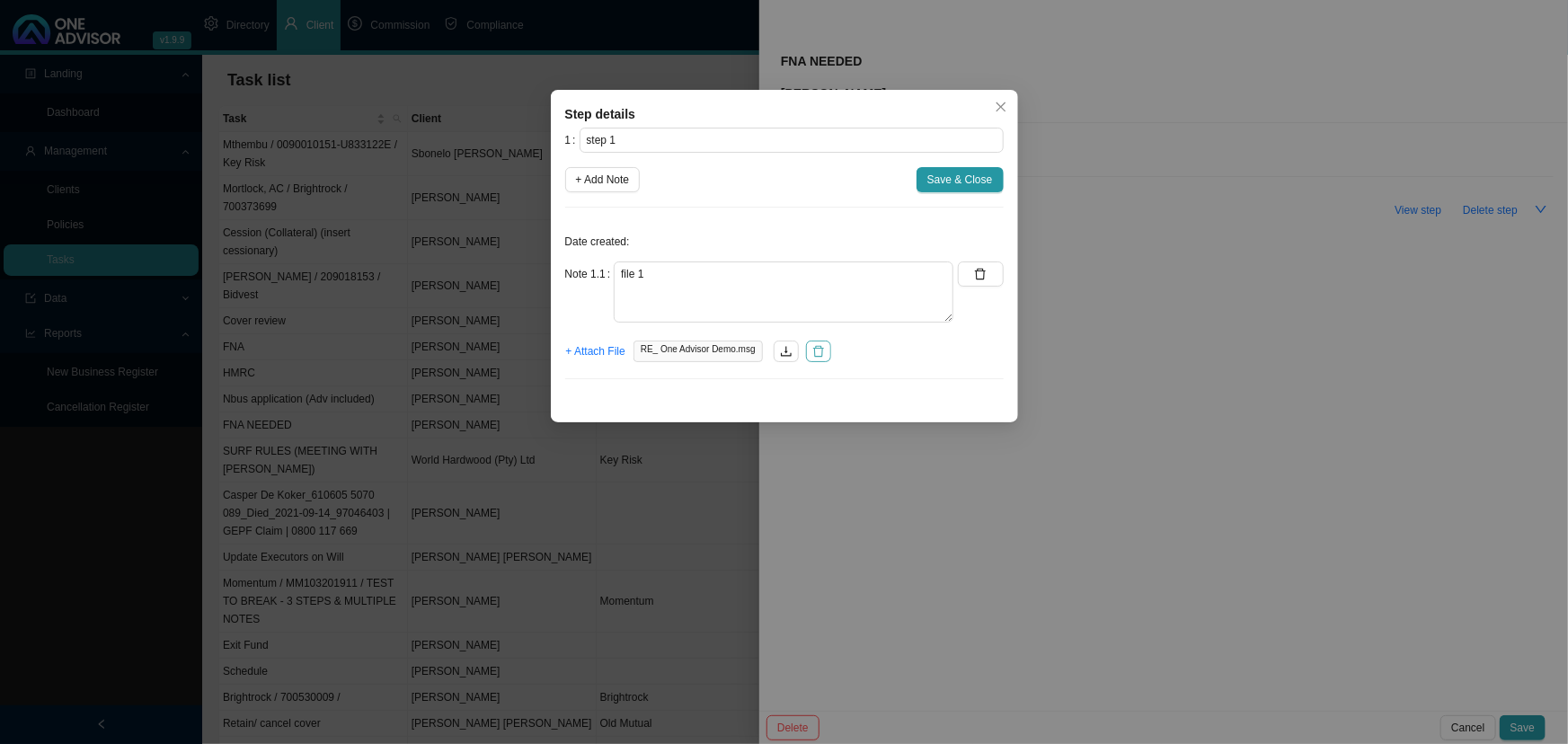
click at [812, 348] on icon "delete" at bounding box center [818, 351] width 12 height 12
click at [1001, 97] on button "Close" at bounding box center [1000, 106] width 25 height 25
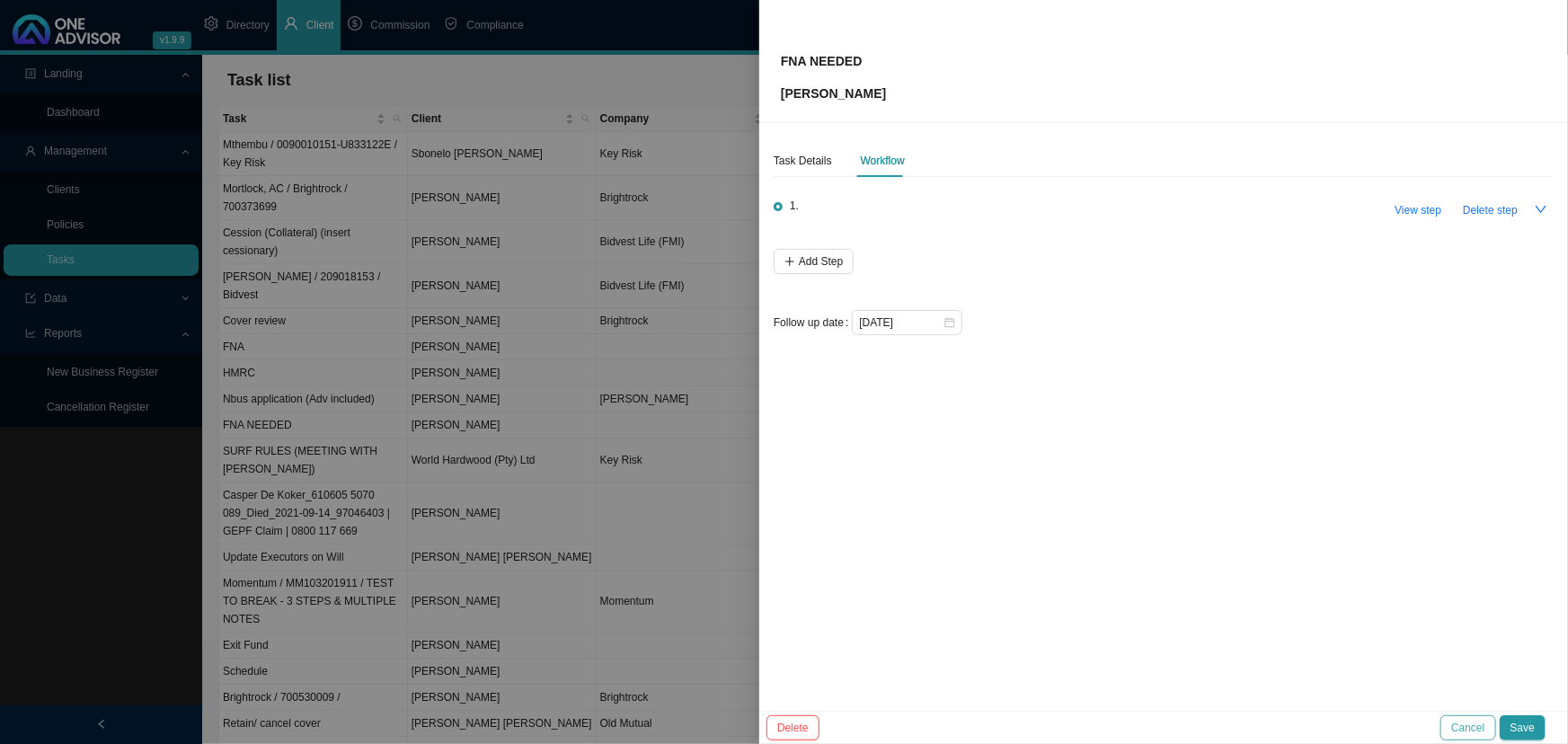
click at [1464, 724] on span "Cancel" at bounding box center [1467, 727] width 33 height 18
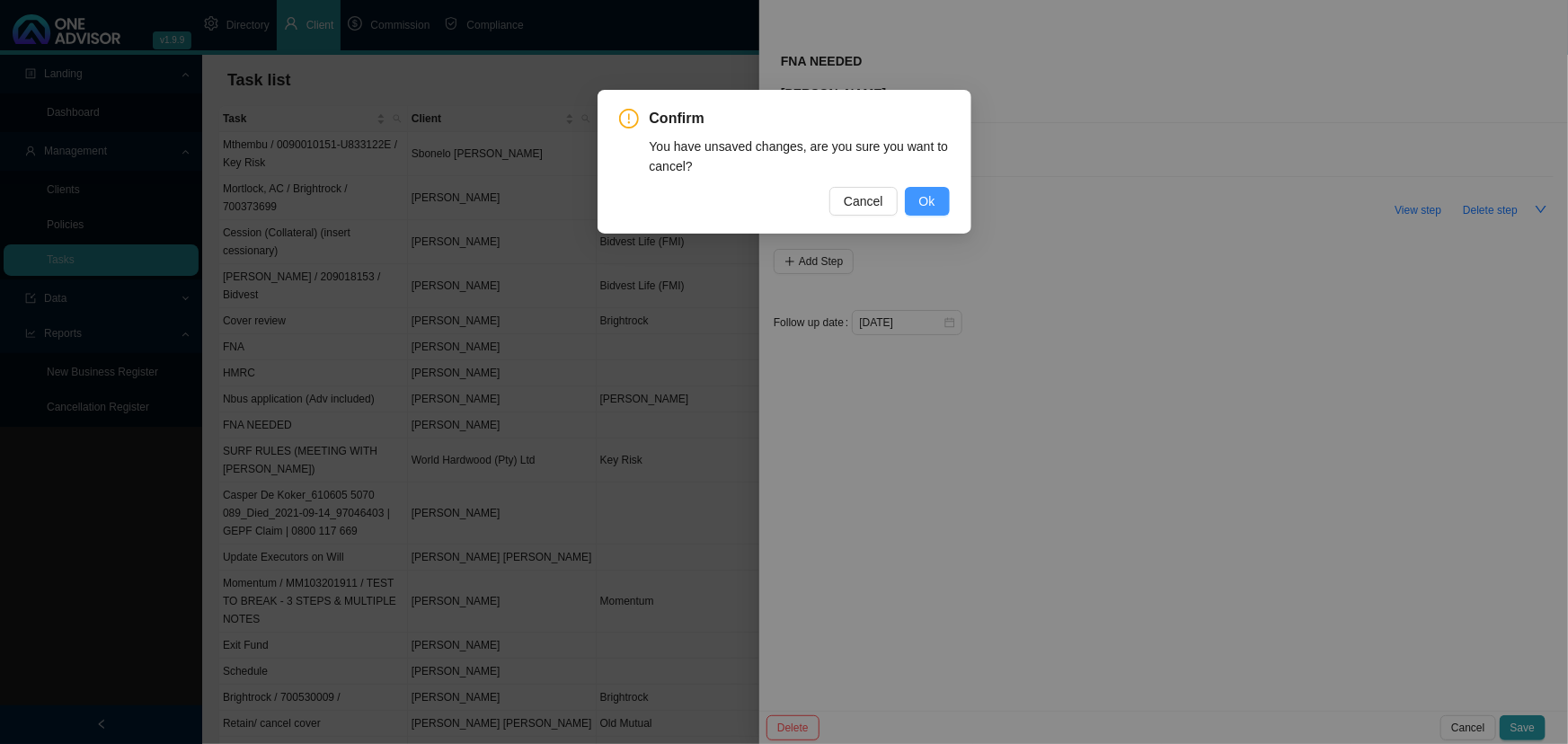
click at [926, 198] on span "Ok" at bounding box center [927, 200] width 16 height 20
